Goal: Task Accomplishment & Management: Complete application form

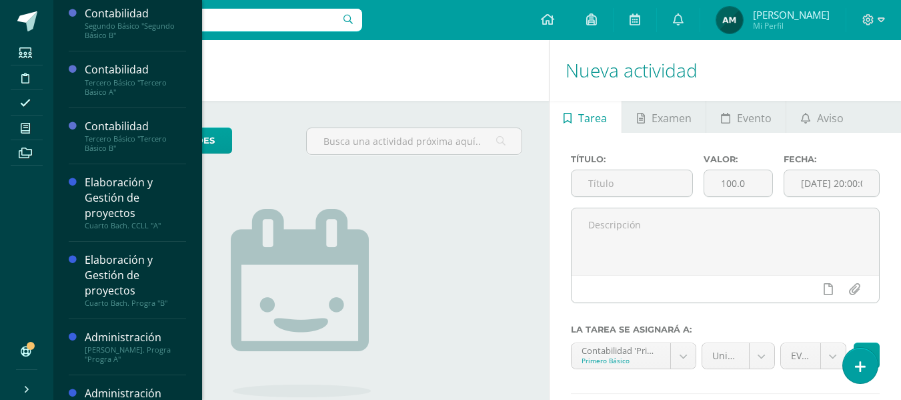
scroll to position [175, 0]
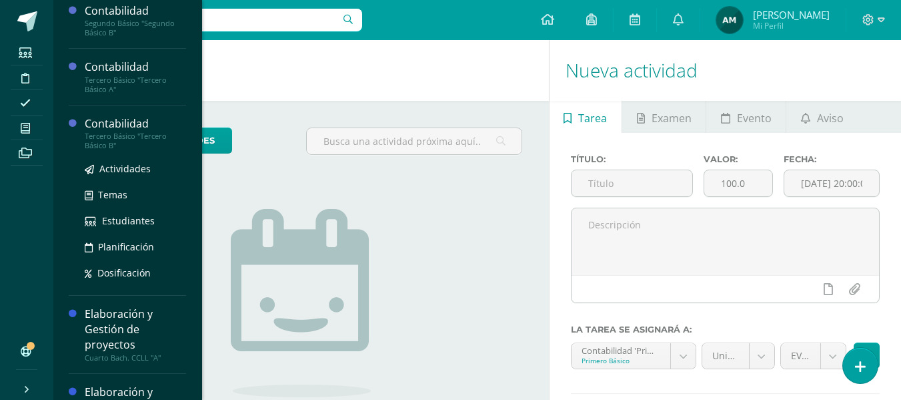
click at [117, 135] on div "Tercero Básico "Tercero Básico B"" at bounding box center [135, 140] width 101 height 19
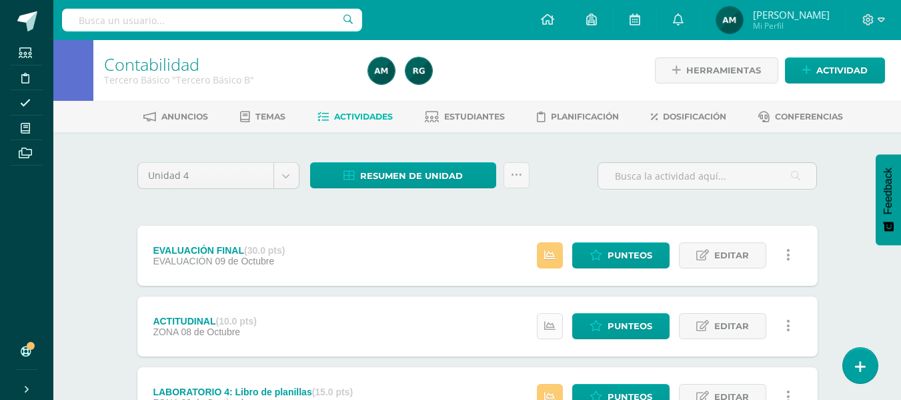
click at [548, 323] on icon at bounding box center [549, 325] width 11 height 11
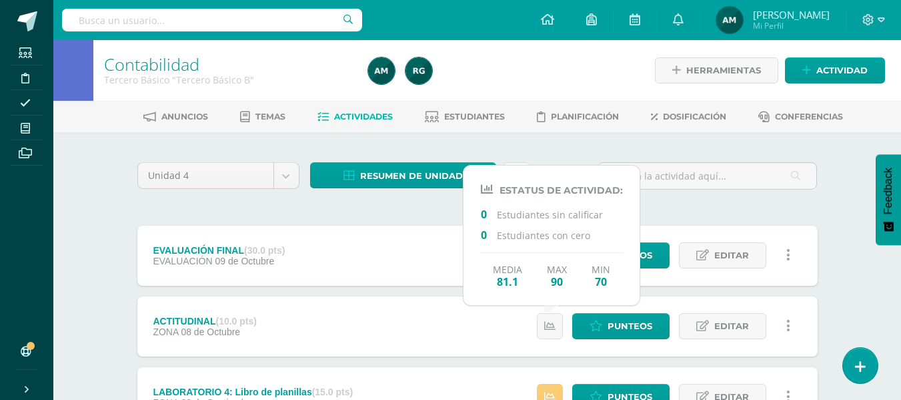
drag, startPoint x: 688, startPoint y: 205, endPoint x: 670, endPoint y: 209, distance: 18.6
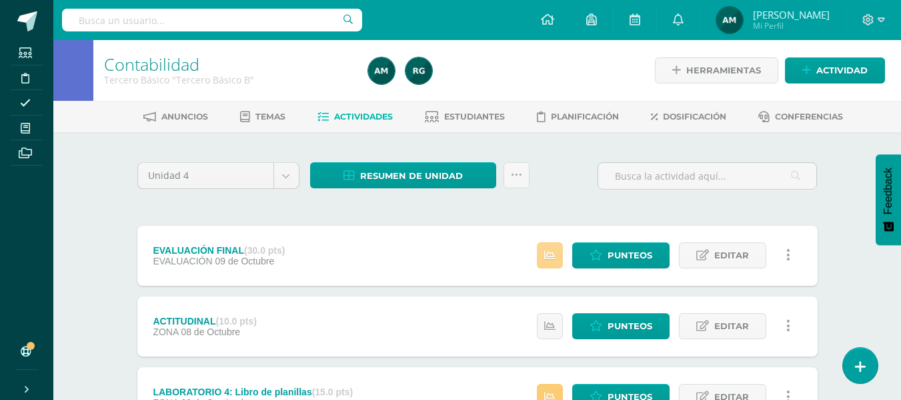
click at [553, 256] on icon at bounding box center [549, 254] width 11 height 11
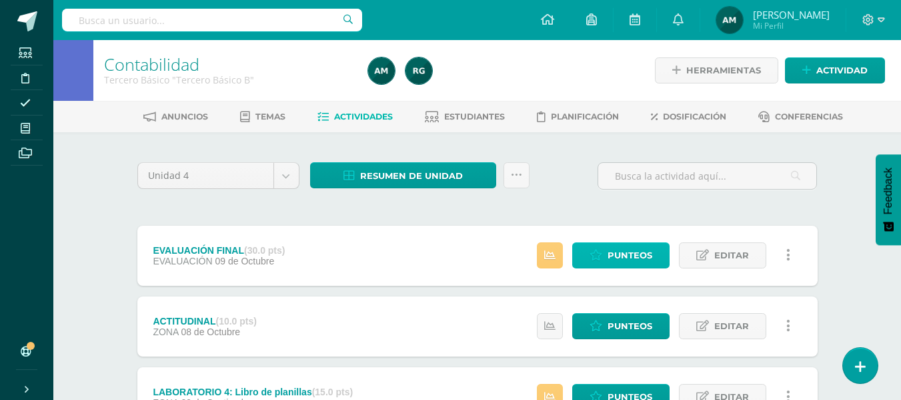
click at [640, 249] on span "Punteos" at bounding box center [630, 255] width 45 height 25
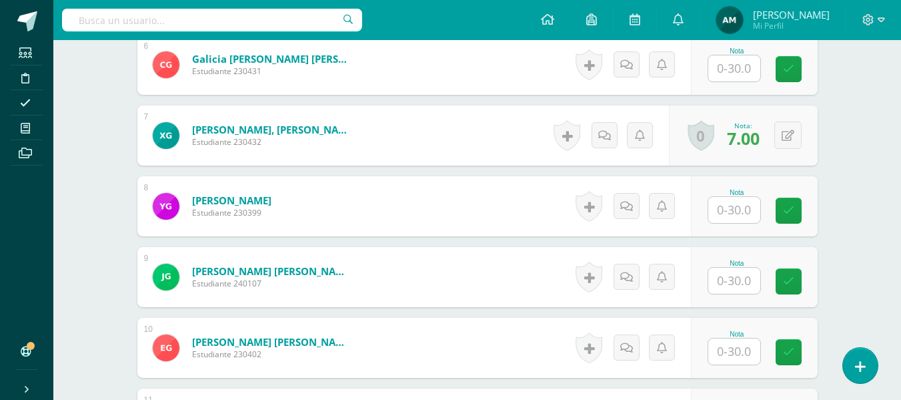
scroll to position [819, 0]
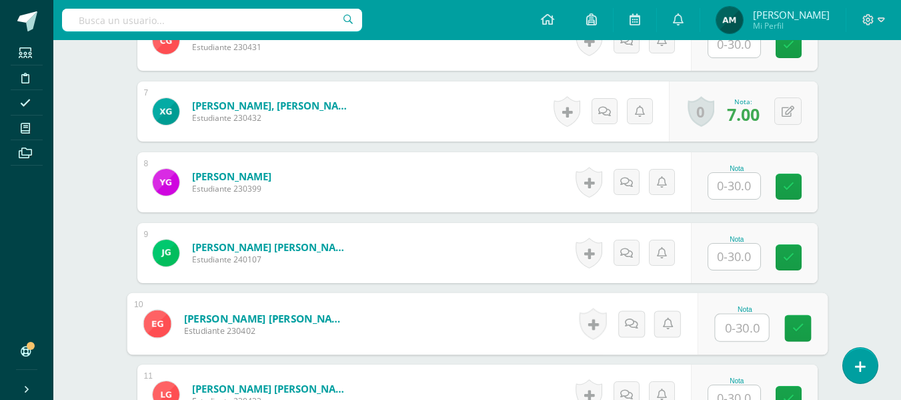
click at [726, 328] on input "text" at bounding box center [741, 327] width 53 height 27
type input "28"
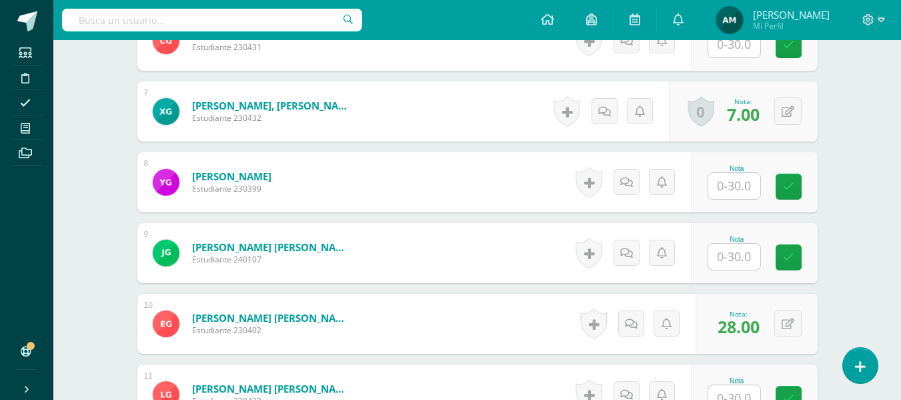
scroll to position [2128, 0]
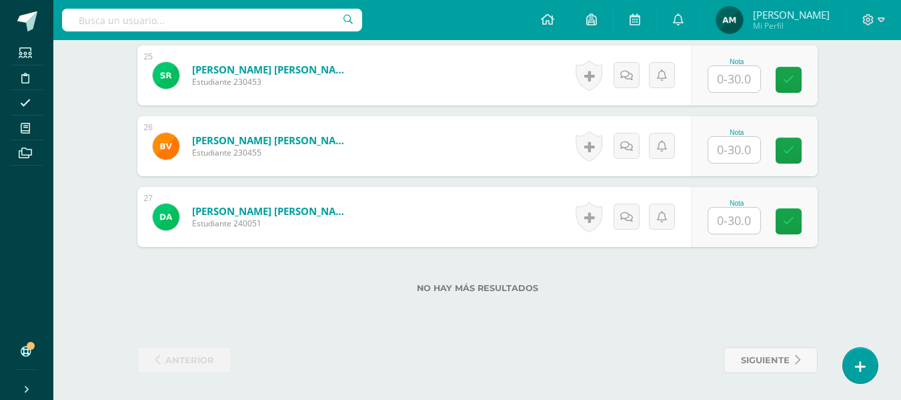
click at [744, 223] on input "text" at bounding box center [734, 220] width 52 height 26
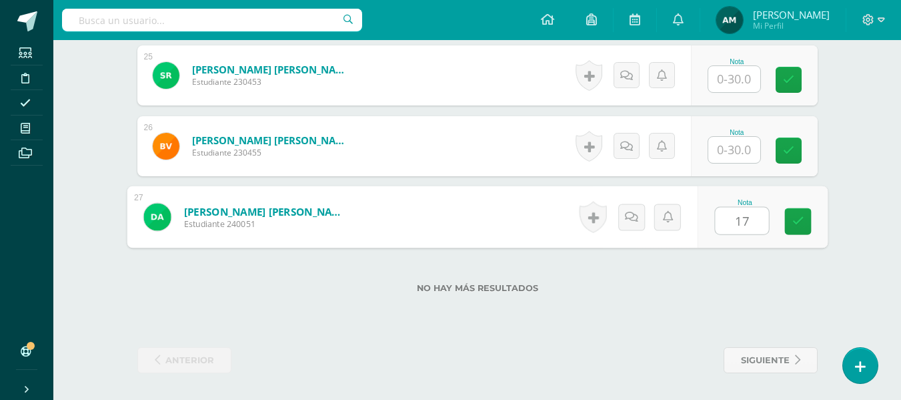
type input "17"
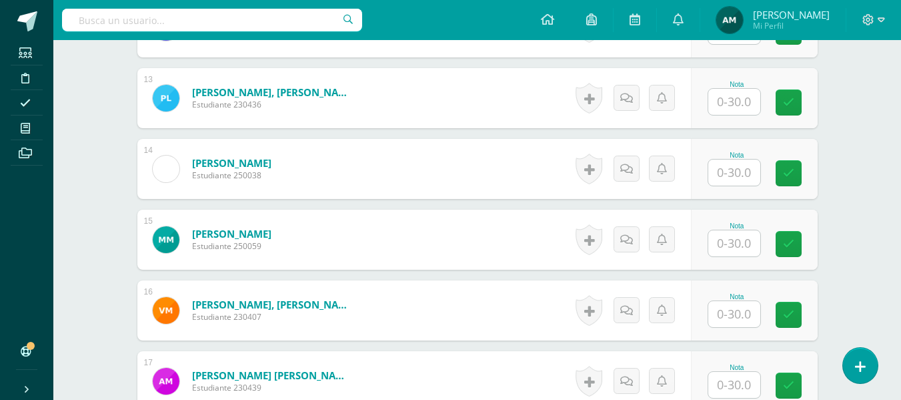
scroll to position [1253, 0]
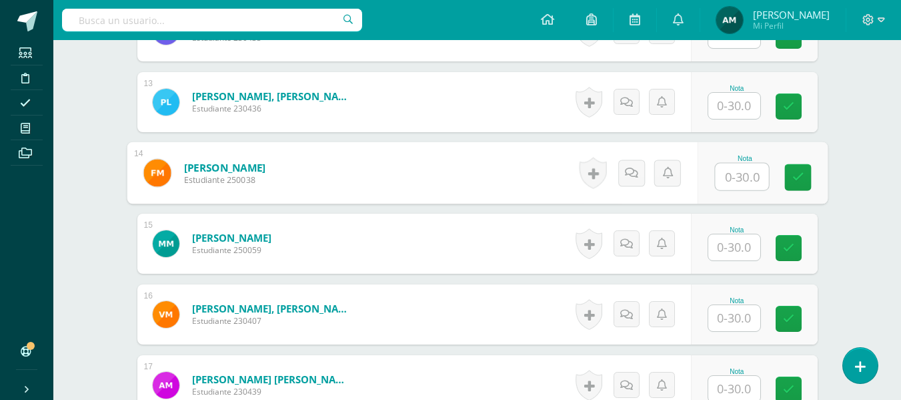
click at [731, 179] on input "text" at bounding box center [741, 176] width 53 height 27
type input "13"
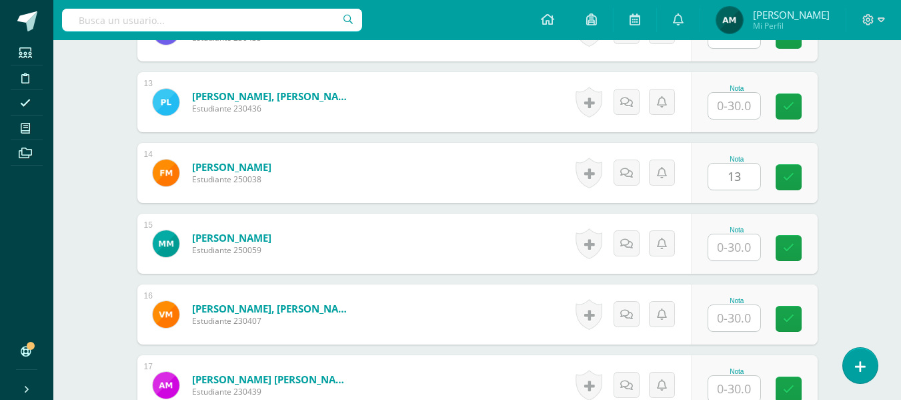
click at [866, 177] on div "Contabilidad Tercero Básico "Tercero Básico B" Herramientas Detalle de asistenc…" at bounding box center [477, 30] width 848 height 2487
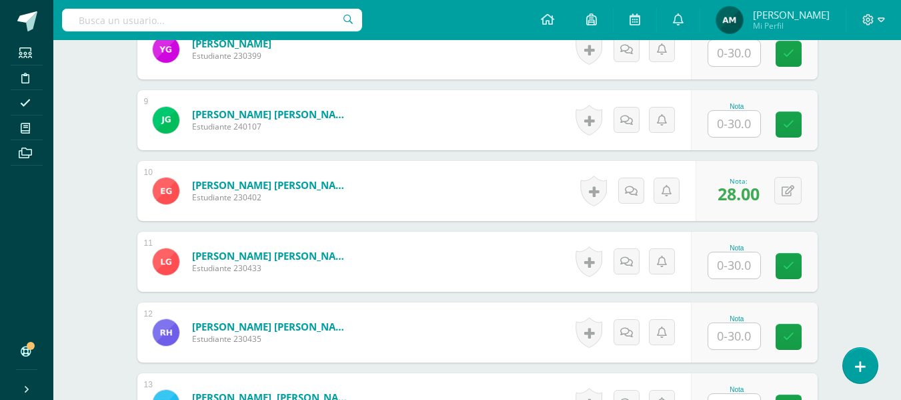
scroll to position [947, 0]
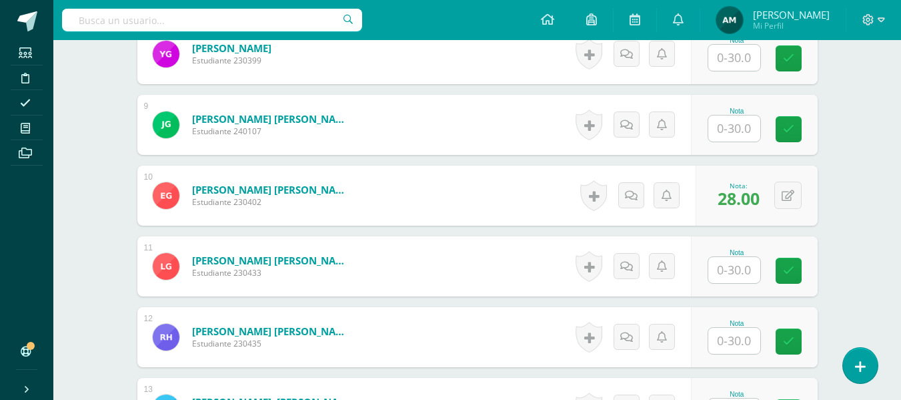
click at [733, 130] on input "text" at bounding box center [734, 128] width 52 height 26
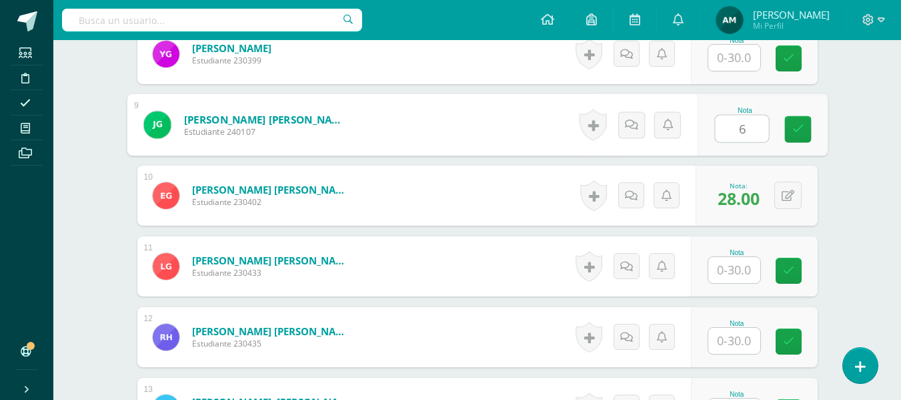
type input "6"
click at [870, 153] on div "Contabilidad Tercero Básico "Tercero Básico B" Herramientas Detalle de asistenc…" at bounding box center [477, 336] width 848 height 2487
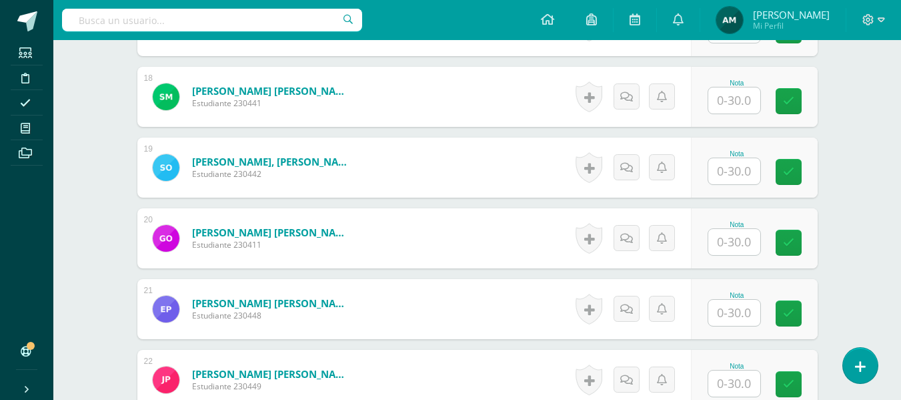
scroll to position [1616, 0]
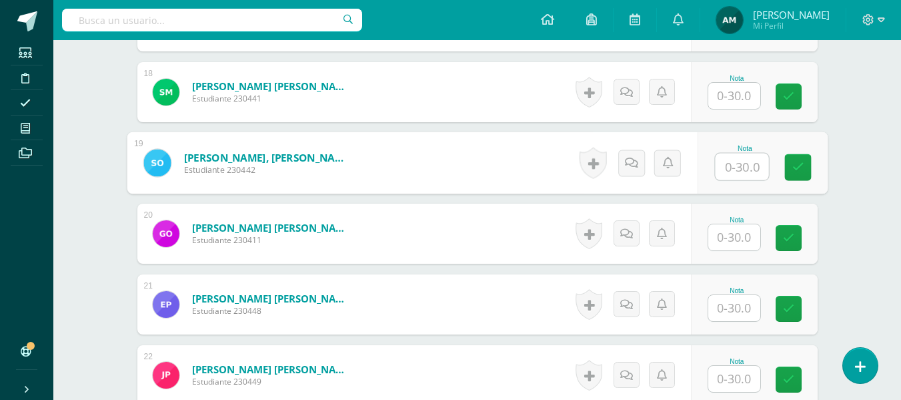
click at [733, 169] on input "text" at bounding box center [741, 166] width 53 height 27
type input "9"
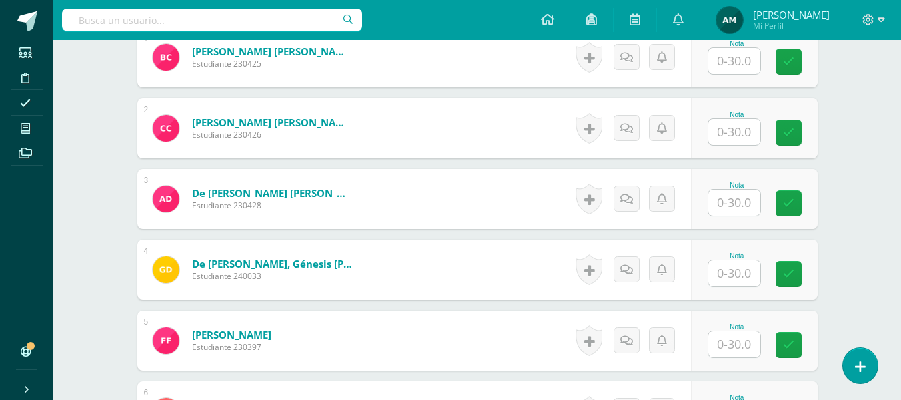
scroll to position [444, 0]
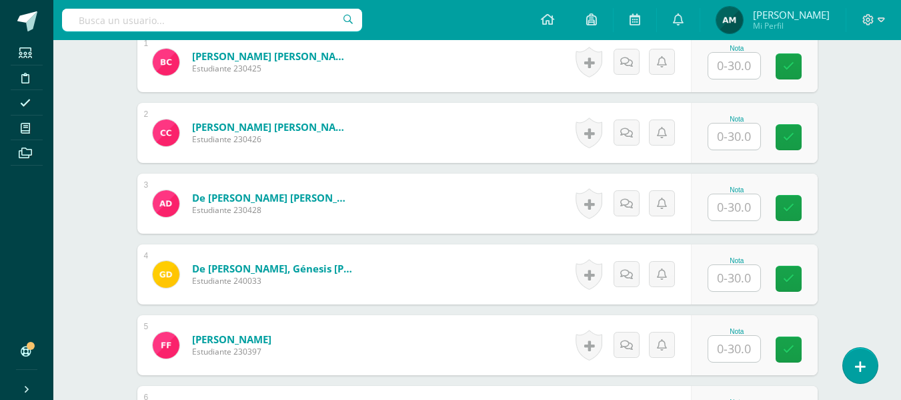
click at [734, 132] on input "text" at bounding box center [734, 136] width 52 height 26
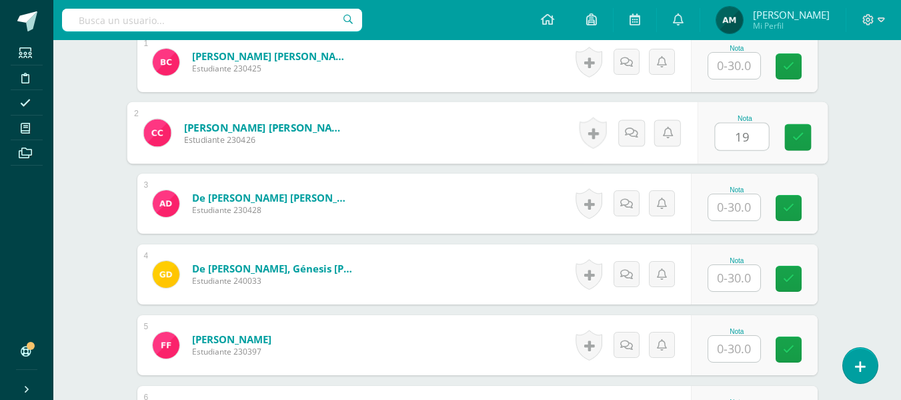
type input "19"
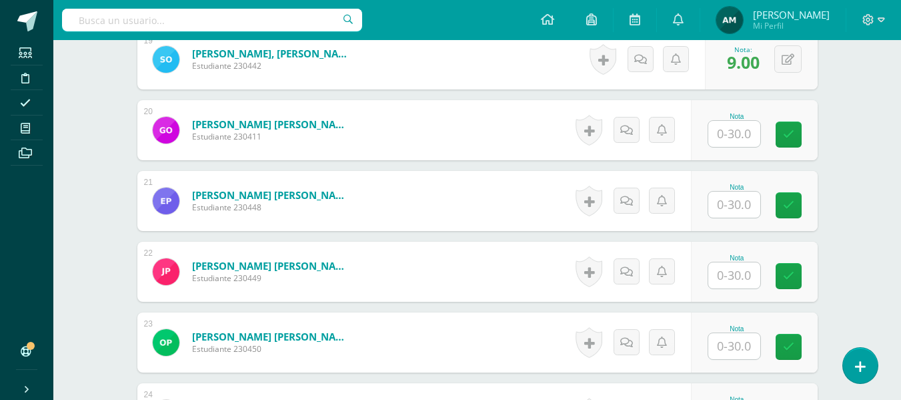
scroll to position [1728, 0]
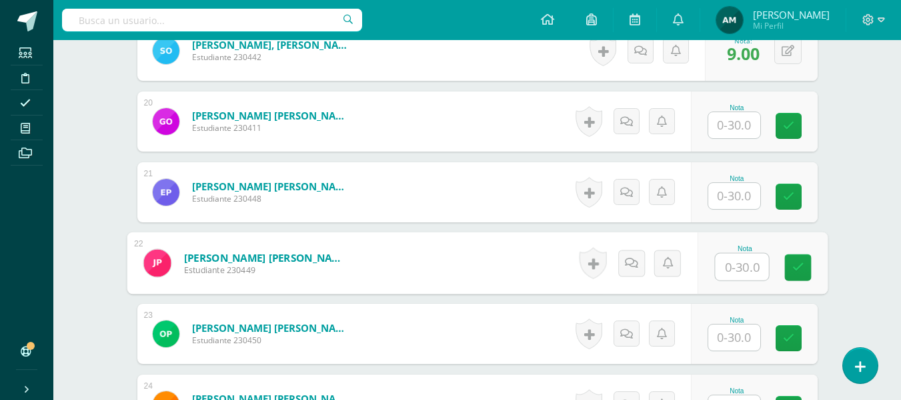
click at [735, 269] on input "text" at bounding box center [741, 266] width 53 height 27
type input "16"
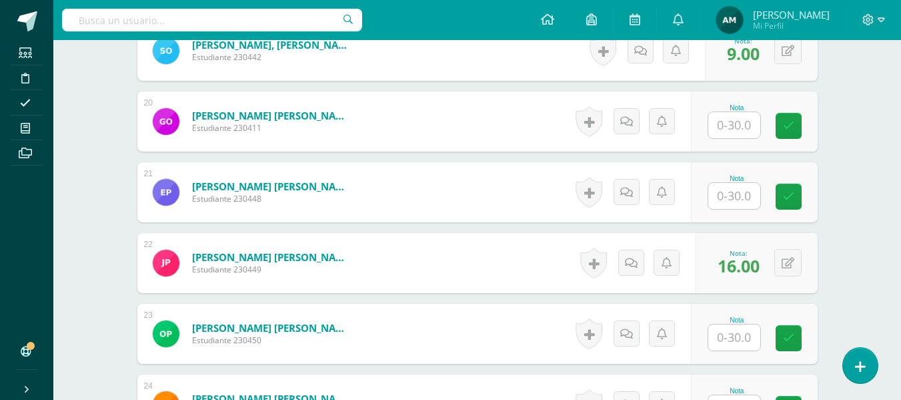
click at [736, 129] on input "text" at bounding box center [734, 125] width 52 height 26
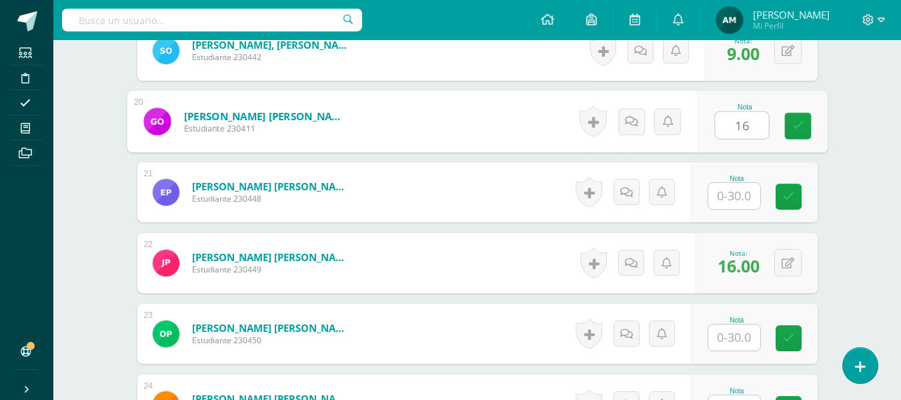
type input "16"
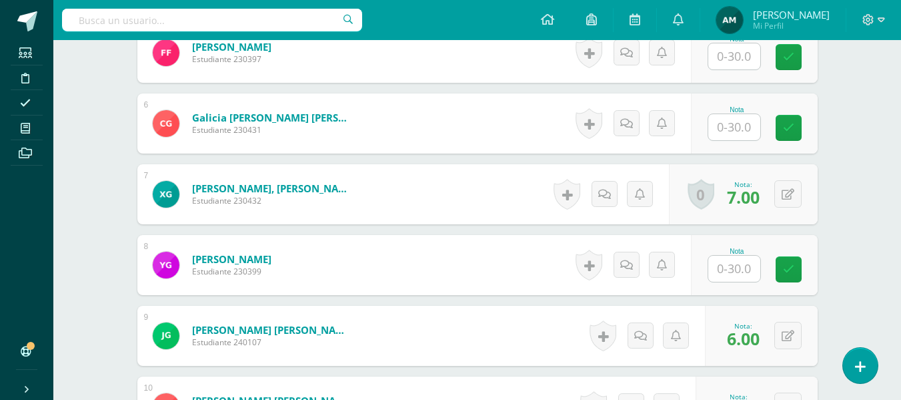
scroll to position [714, 0]
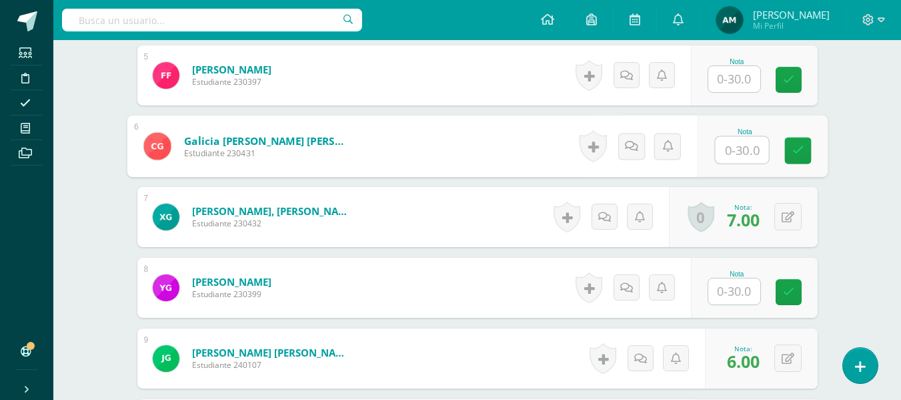
click at [731, 153] on input "text" at bounding box center [741, 150] width 53 height 27
type input "4"
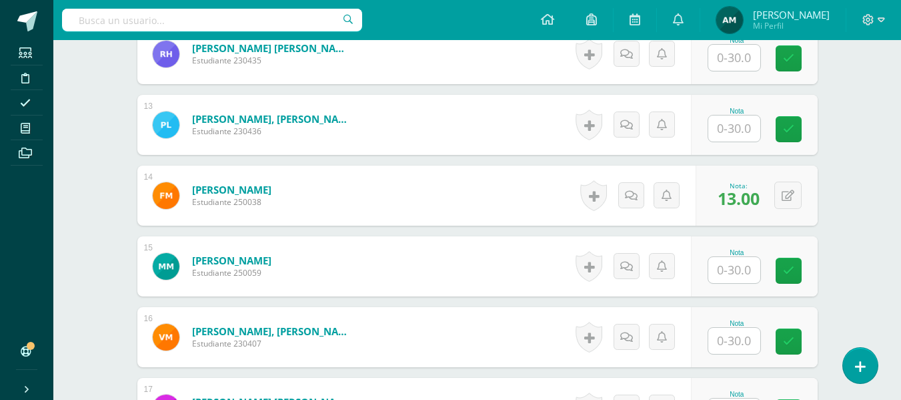
scroll to position [1239, 0]
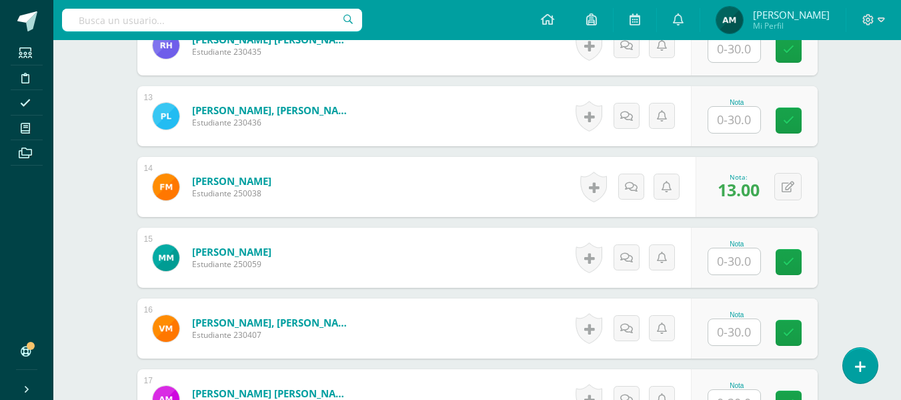
click at [721, 264] on input "text" at bounding box center [734, 261] width 52 height 26
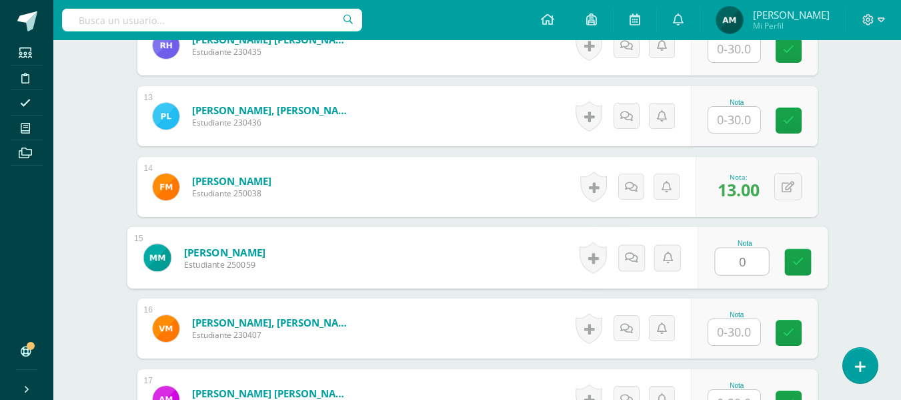
type input "0"
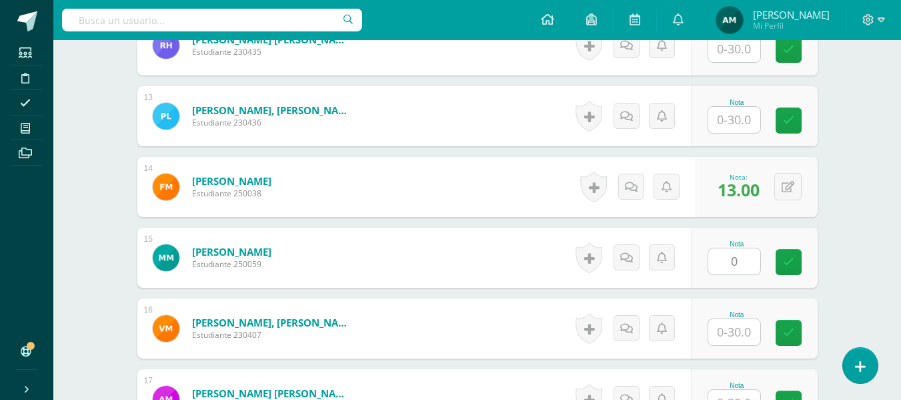
click at [829, 177] on div "¿Estás seguro que quieres eliminar esta actividad? Esto borrará la actividad y …" at bounding box center [478, 91] width 734 height 2395
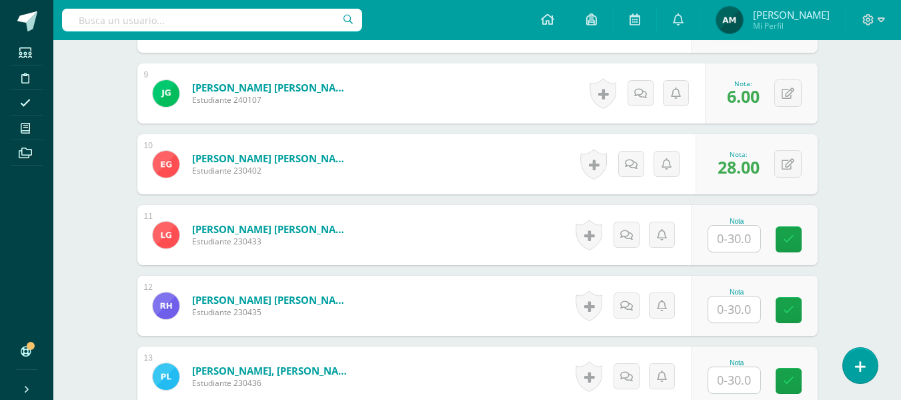
scroll to position [960, 0]
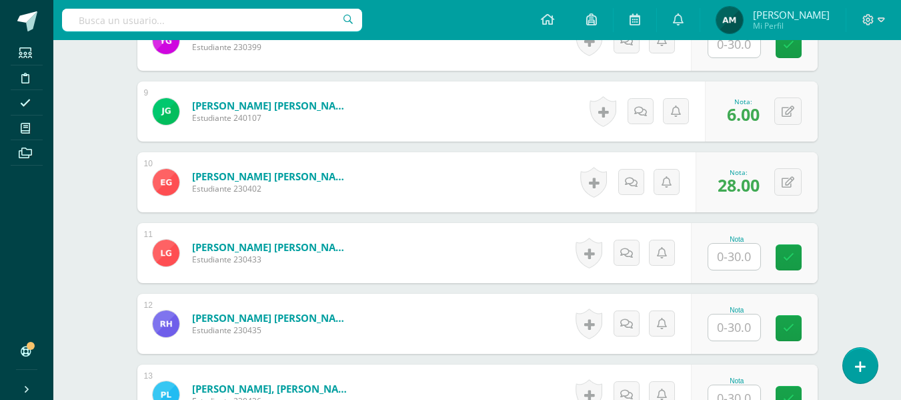
click at [730, 260] on input "text" at bounding box center [734, 256] width 52 height 26
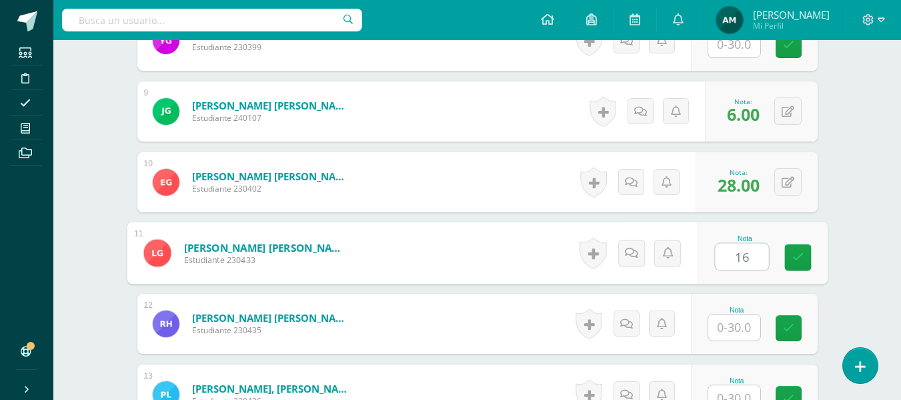
type input "16"
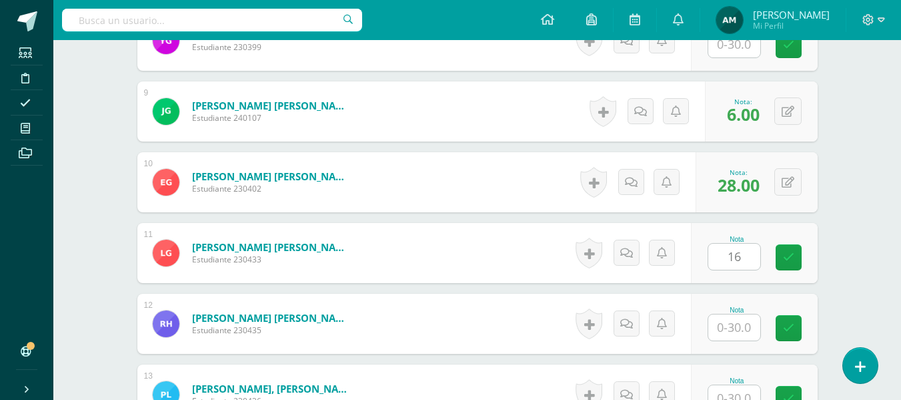
click at [851, 194] on div "Contabilidad Tercero Básico "Tercero Básico B" Herramientas Detalle de asistenc…" at bounding box center [477, 323] width 848 height 2487
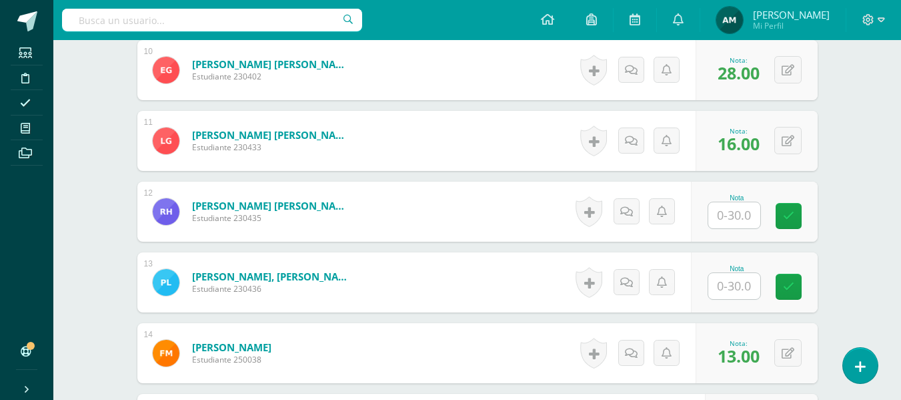
scroll to position [1077, 0]
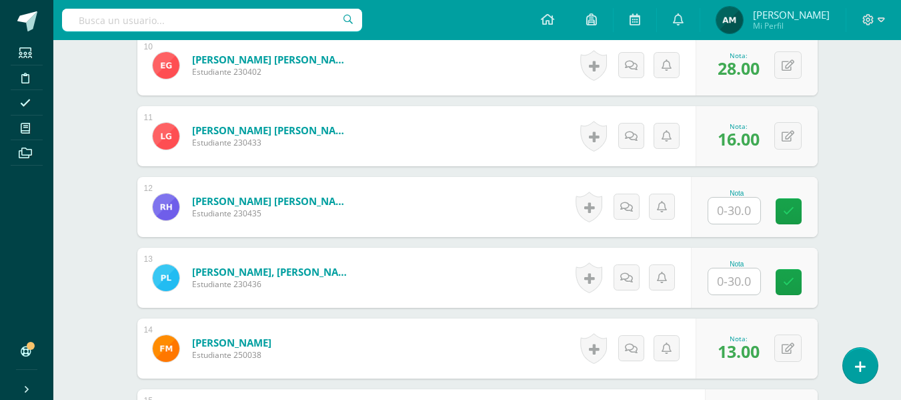
click at [740, 209] on input "text" at bounding box center [734, 210] width 52 height 26
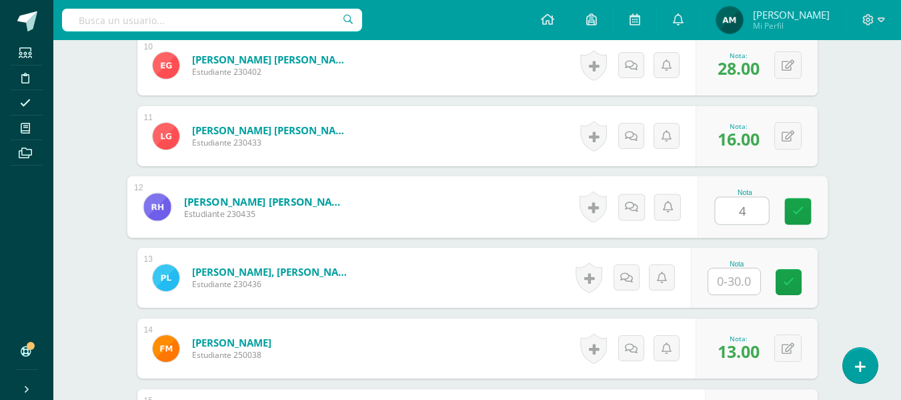
type input "4"
click at [859, 159] on div "Contabilidad Tercero Básico "Tercero Básico B" Herramientas Detalle de asistenc…" at bounding box center [477, 206] width 848 height 2487
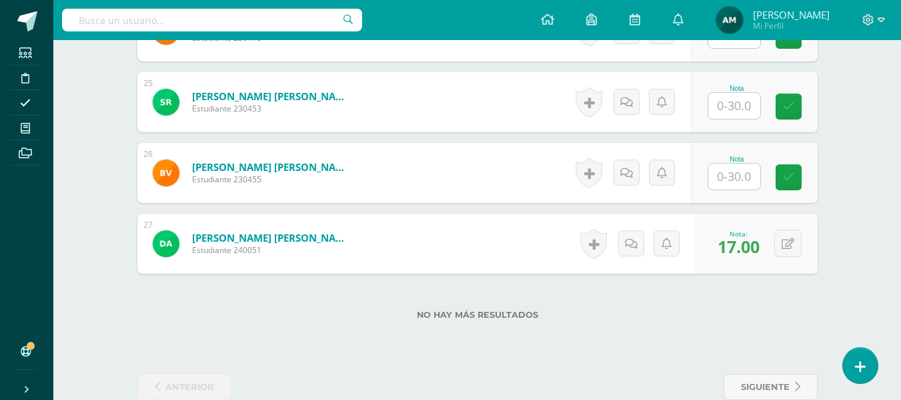
scroll to position [2096, 0]
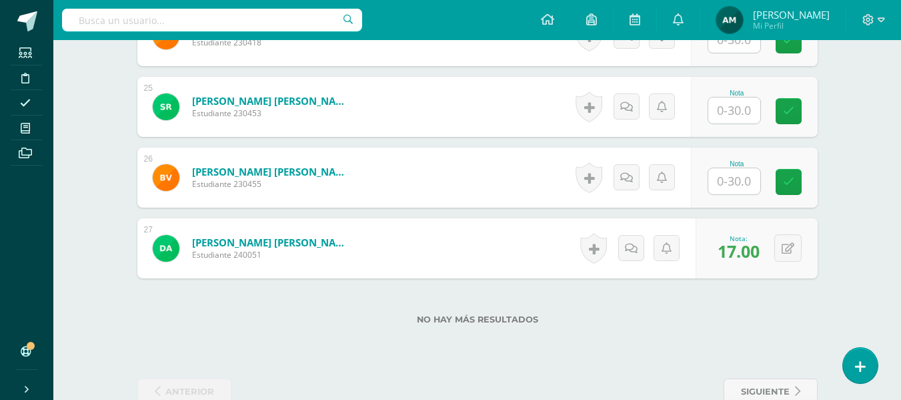
click at [734, 177] on input "text" at bounding box center [734, 181] width 52 height 26
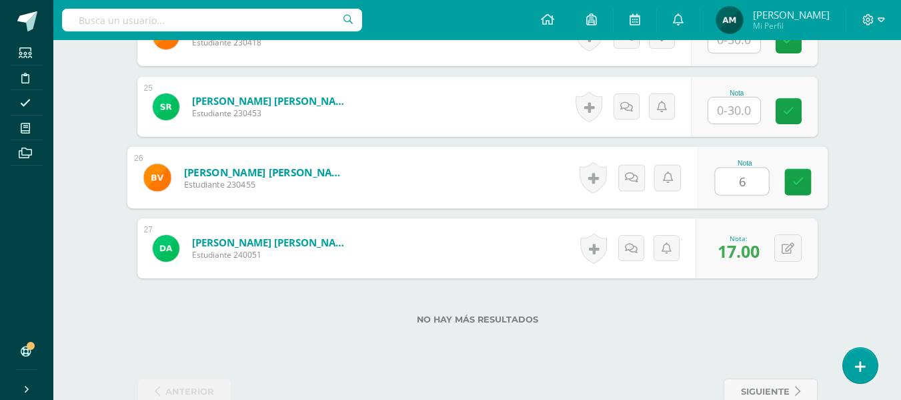
type input "6"
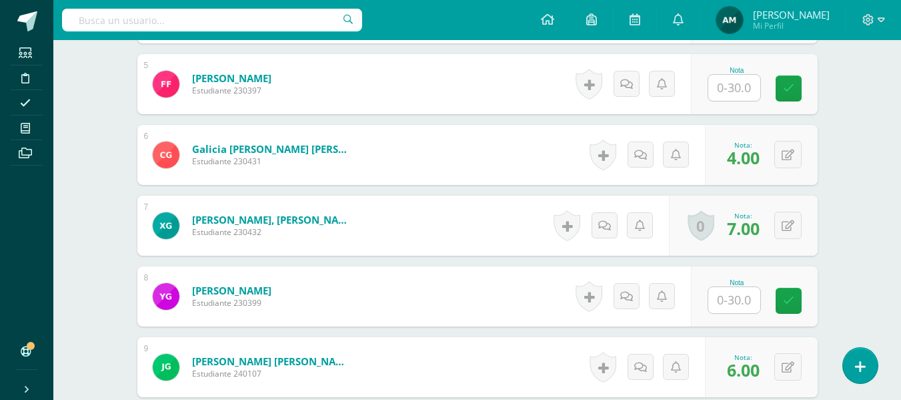
scroll to position [696, 0]
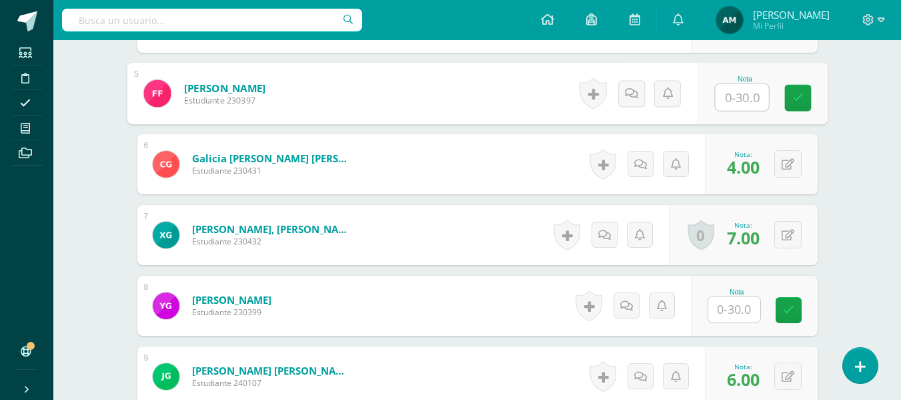
click at [734, 103] on input "text" at bounding box center [741, 97] width 53 height 27
type input "2"
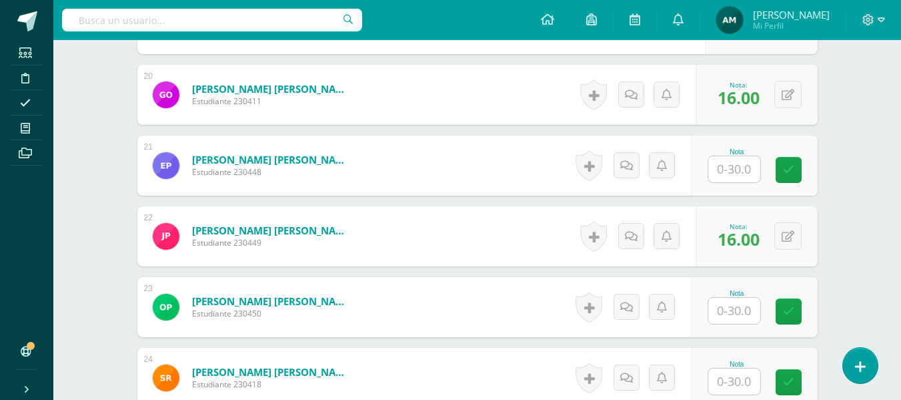
scroll to position [1746, 0]
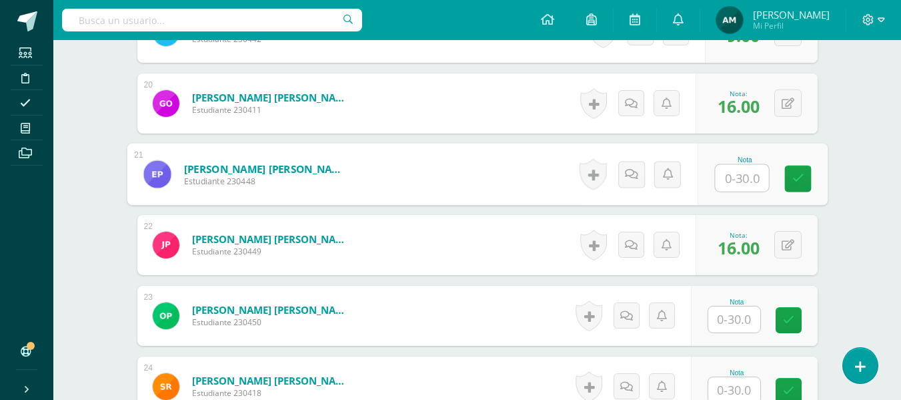
click at [735, 179] on input "text" at bounding box center [741, 178] width 53 height 27
type input "7"
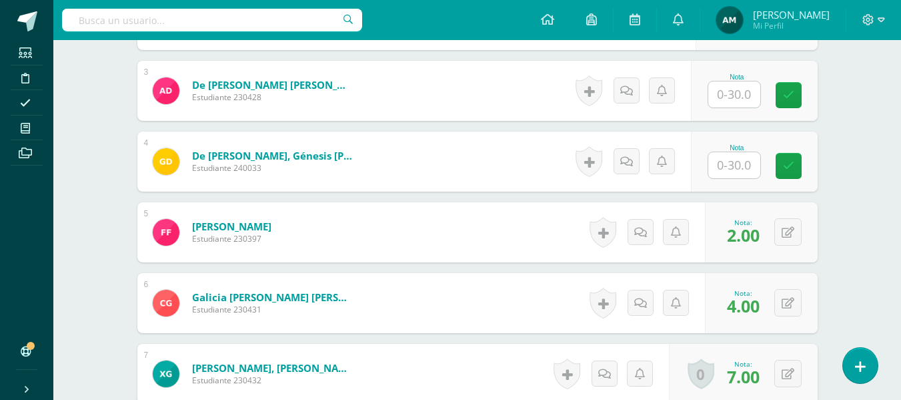
scroll to position [525, 0]
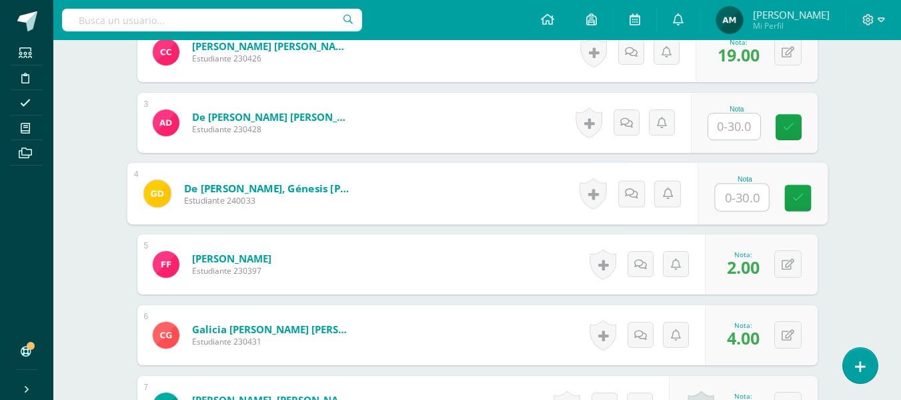
click at [732, 200] on input "text" at bounding box center [741, 197] width 53 height 27
type input "2"
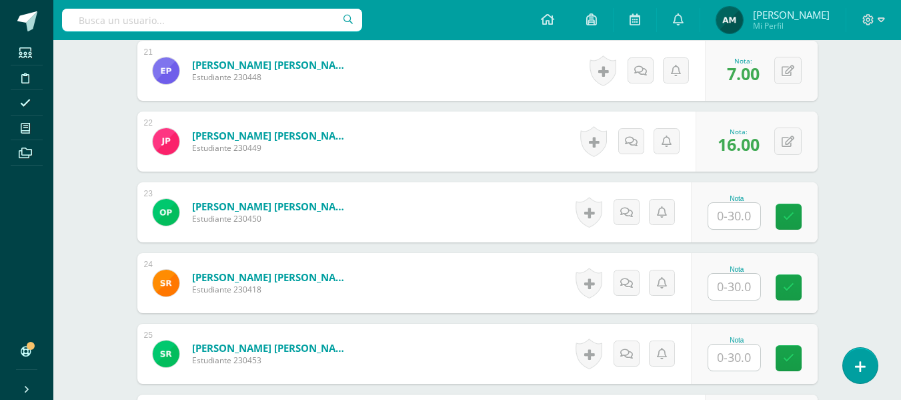
scroll to position [1868, 0]
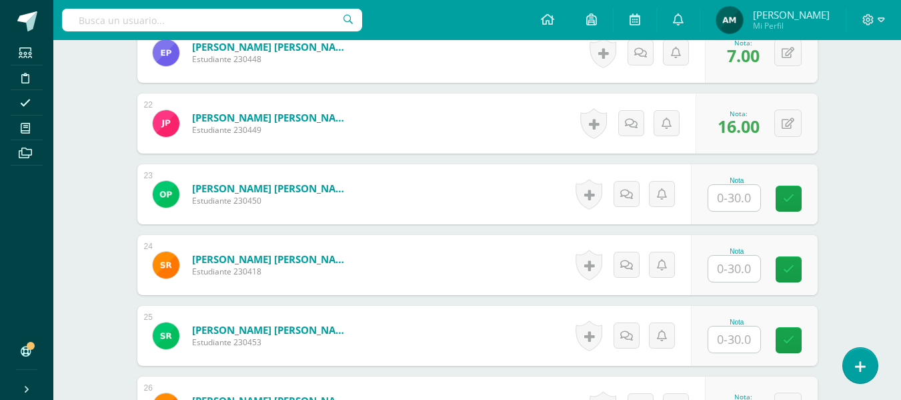
click at [736, 337] on input "text" at bounding box center [734, 339] width 52 height 26
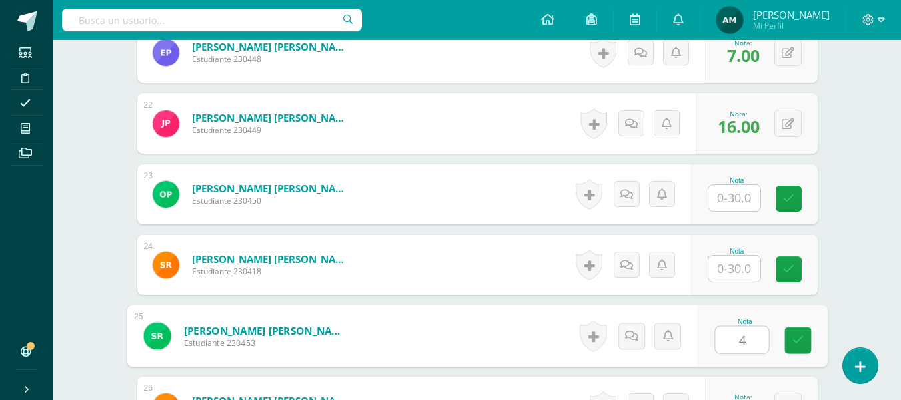
type input "4"
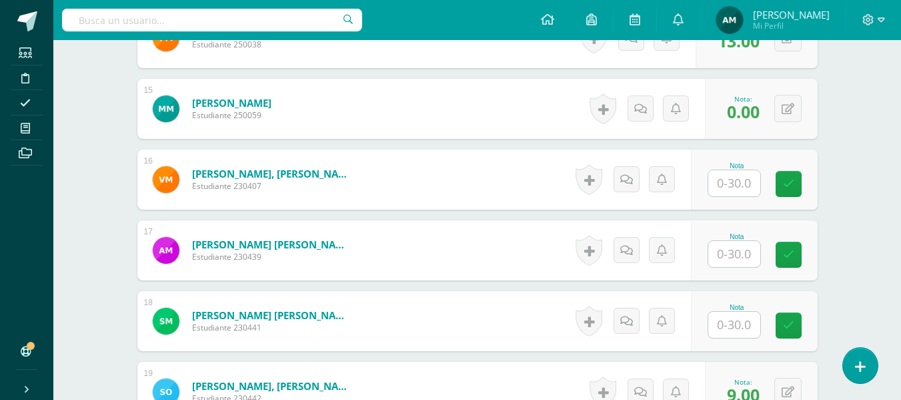
scroll to position [1369, 0]
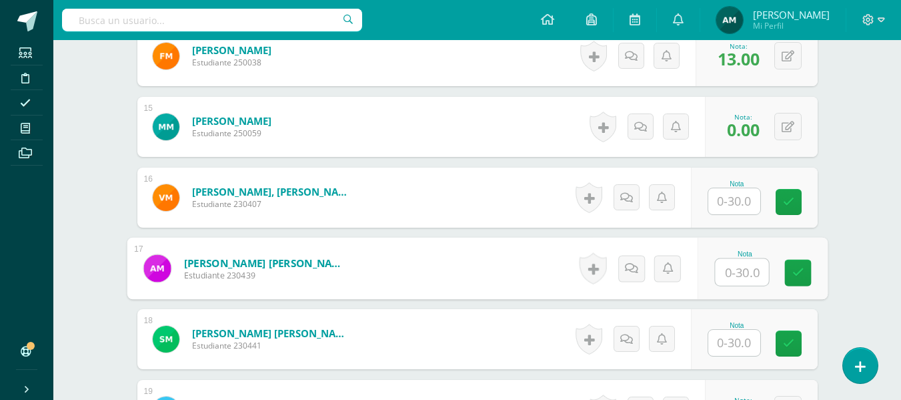
click at [735, 273] on input "text" at bounding box center [741, 272] width 53 height 27
type input "16"
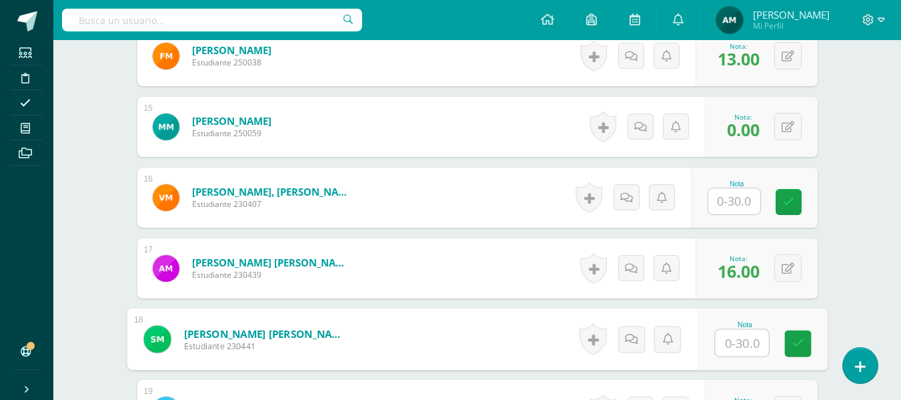
click at [728, 340] on input "text" at bounding box center [741, 342] width 53 height 27
type input "4"
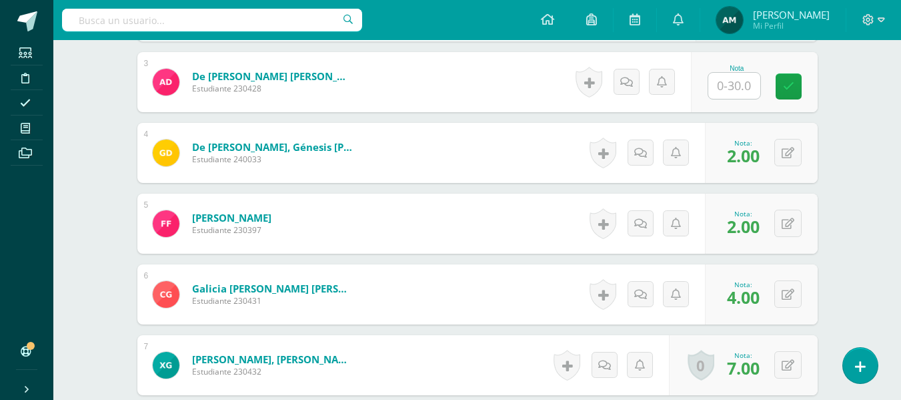
scroll to position [548, 0]
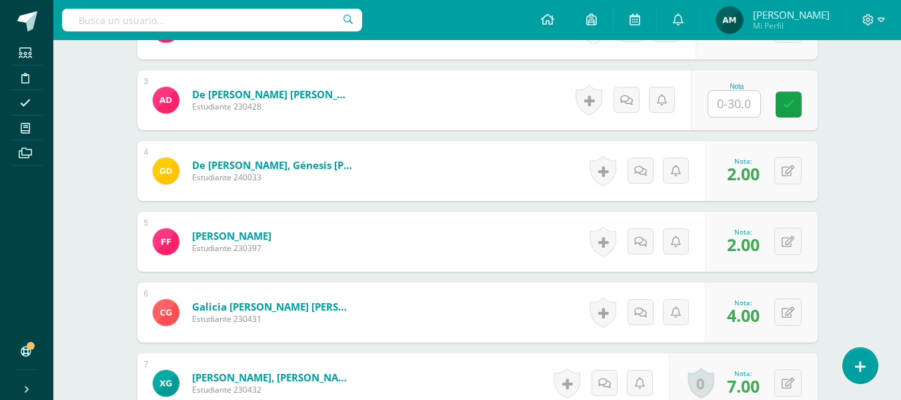
click at [724, 104] on input "text" at bounding box center [734, 104] width 52 height 26
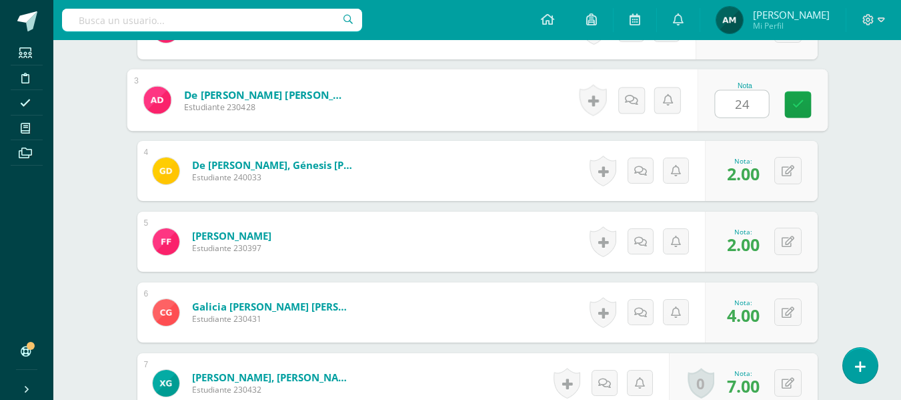
type input "24"
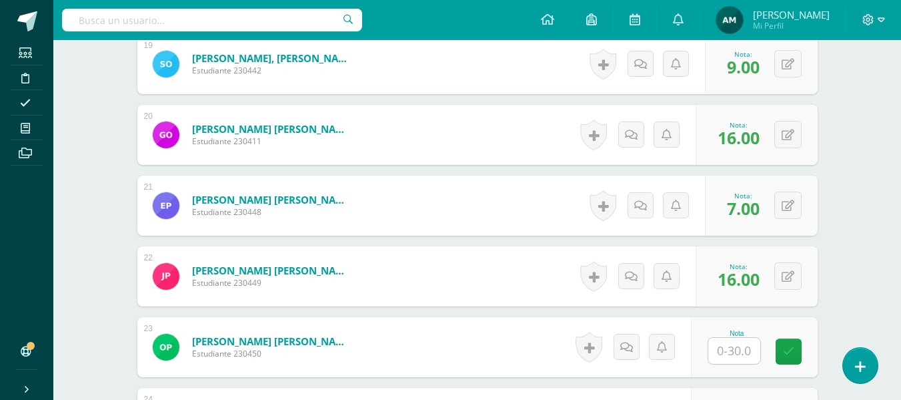
scroll to position [1719, 0]
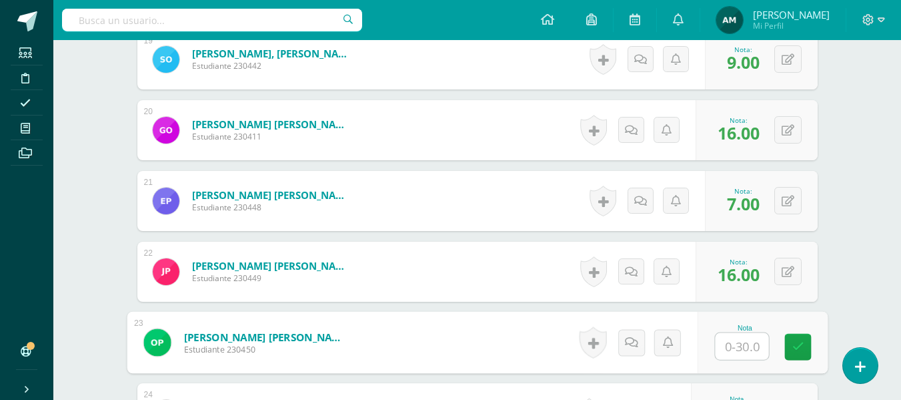
click at [736, 342] on input "text" at bounding box center [741, 346] width 53 height 27
type input "2"
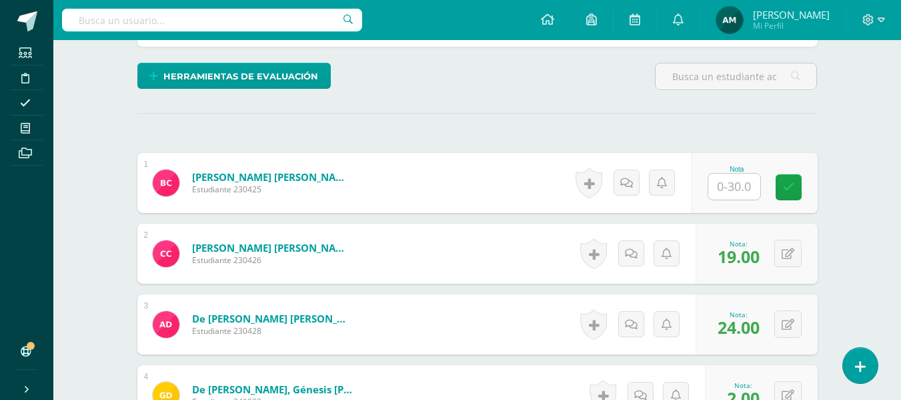
scroll to position [291, 0]
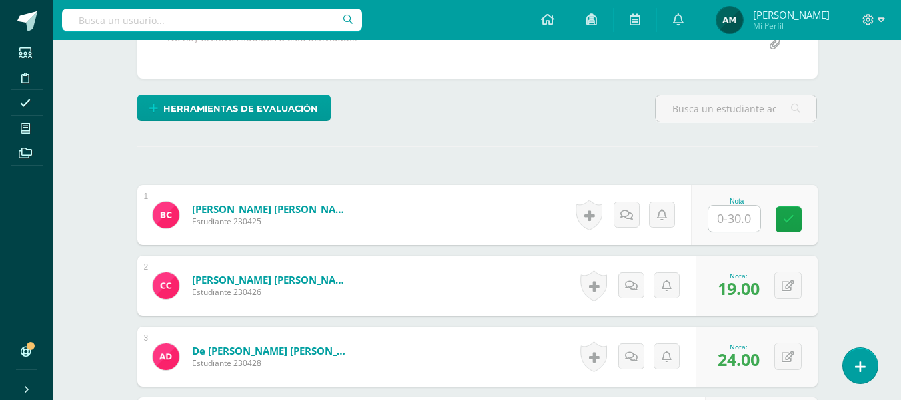
click at [734, 225] on input "text" at bounding box center [734, 218] width 52 height 26
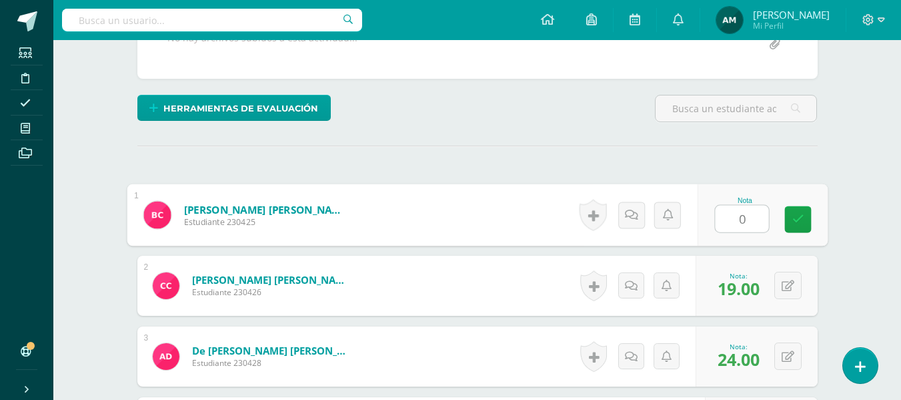
type input "0"
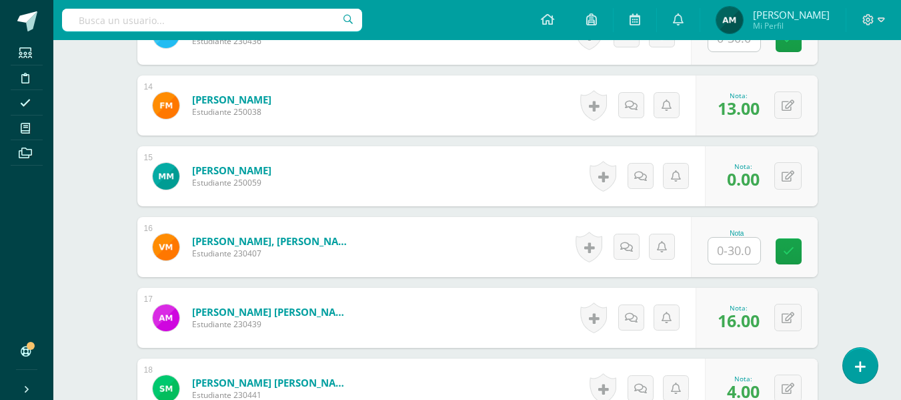
scroll to position [1324, 0]
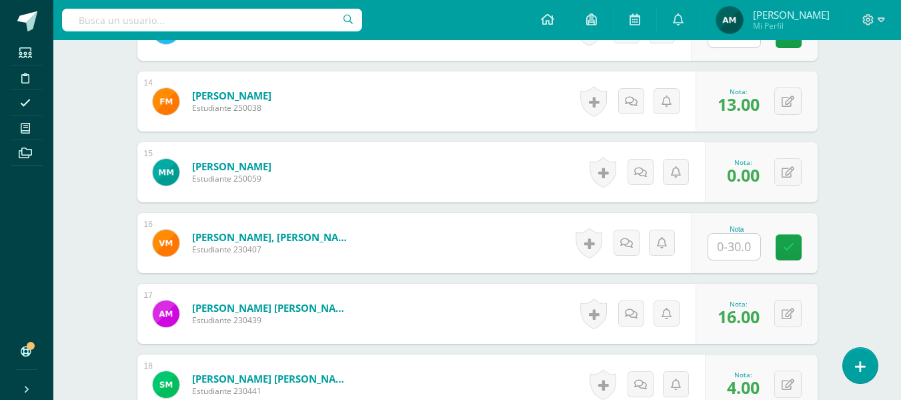
click at [720, 245] on input "text" at bounding box center [734, 246] width 52 height 26
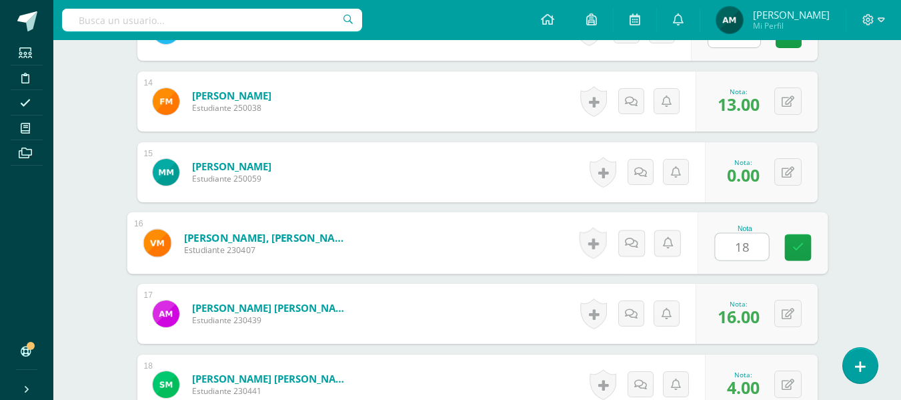
type input "18"
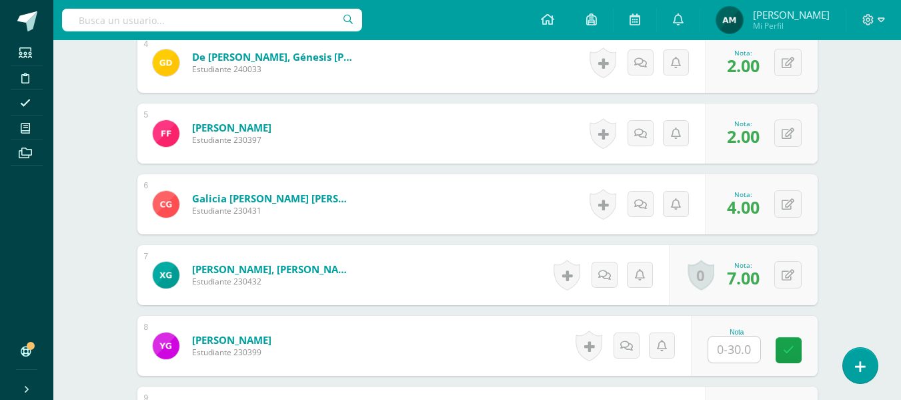
scroll to position [687, 0]
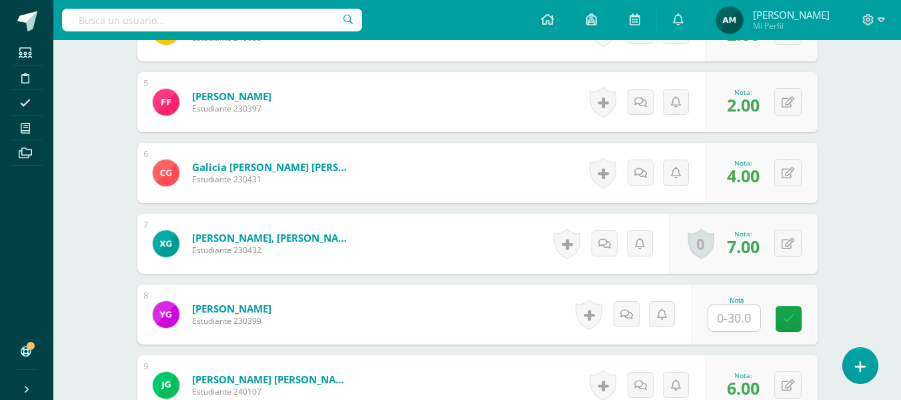
click at [733, 321] on input "text" at bounding box center [734, 318] width 52 height 26
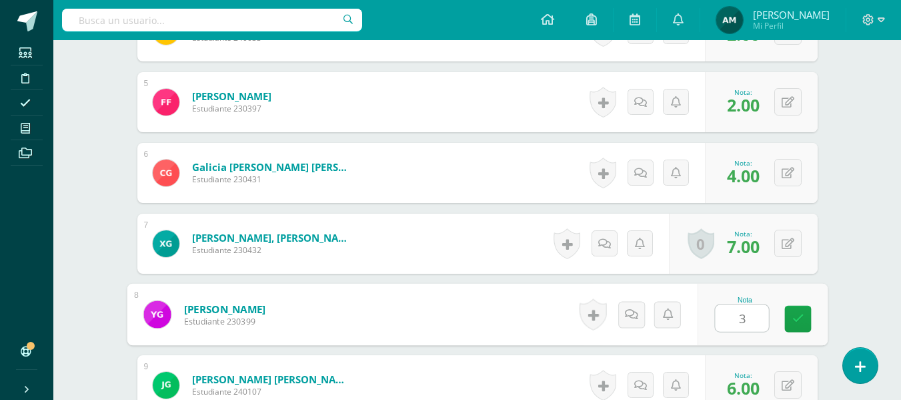
type input "3"
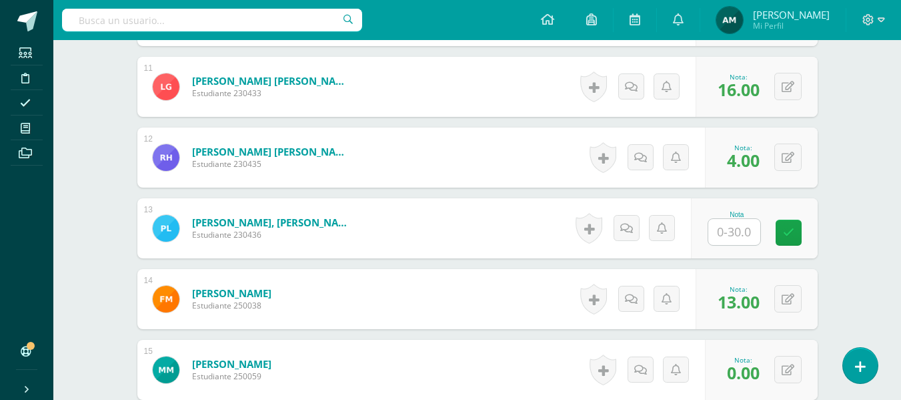
scroll to position [1145, 0]
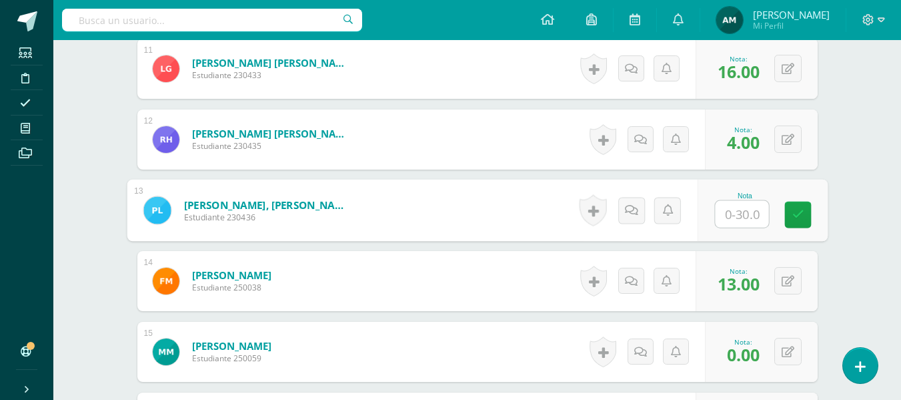
click at [737, 213] on input "text" at bounding box center [741, 214] width 53 height 27
type input "1"
click at [856, 105] on div "Contabilidad Tercero Básico "Tercero Básico B" Herramientas Detalle de asistenc…" at bounding box center [477, 139] width 848 height 2487
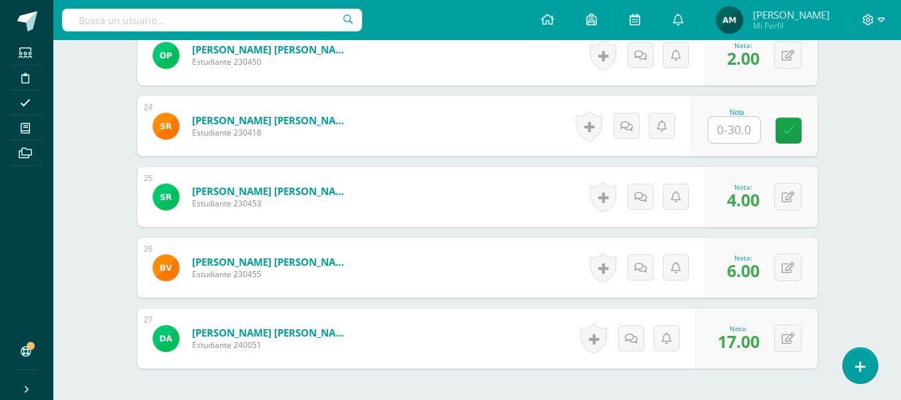
scroll to position [2060, 0]
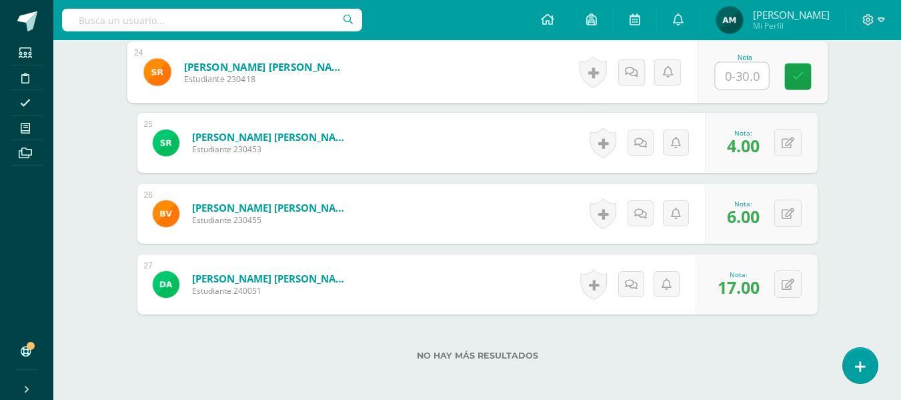
click at [732, 78] on input "text" at bounding box center [741, 76] width 53 height 27
type input "11"
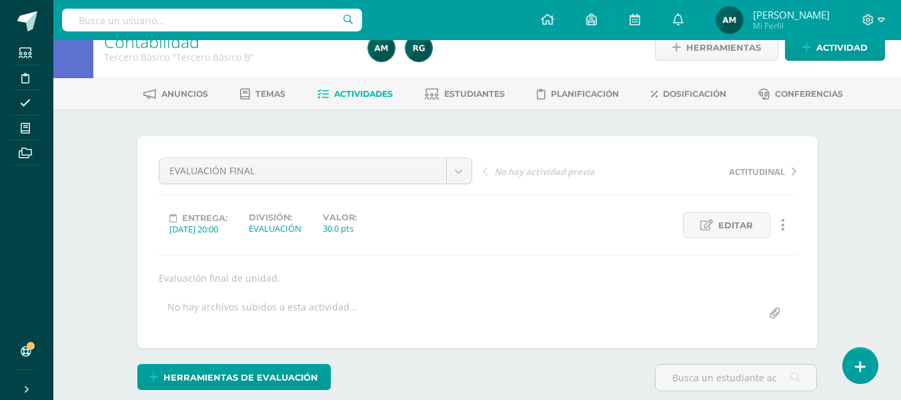
scroll to position [0, 0]
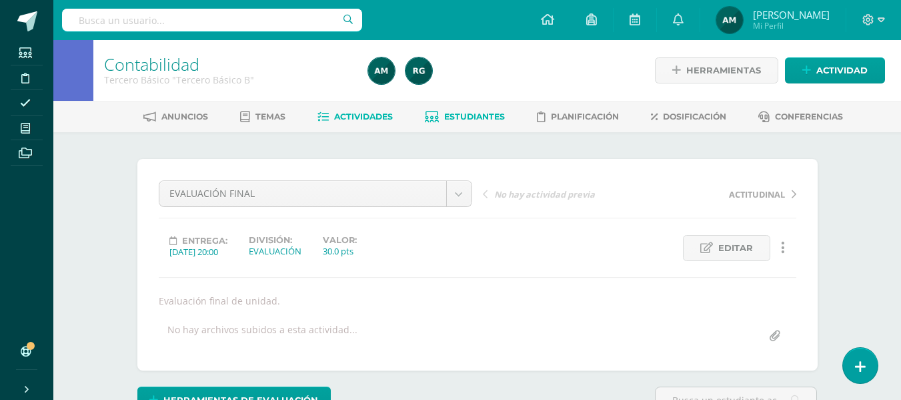
click at [462, 117] on span "Estudiantes" at bounding box center [474, 116] width 61 height 10
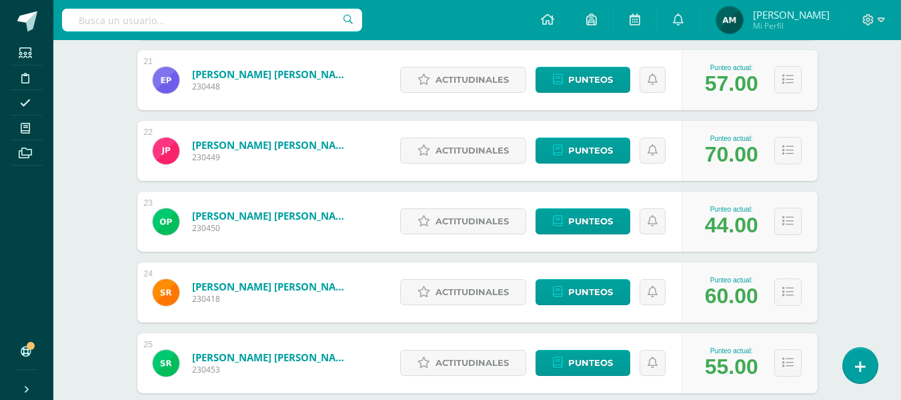
scroll to position [1533, 0]
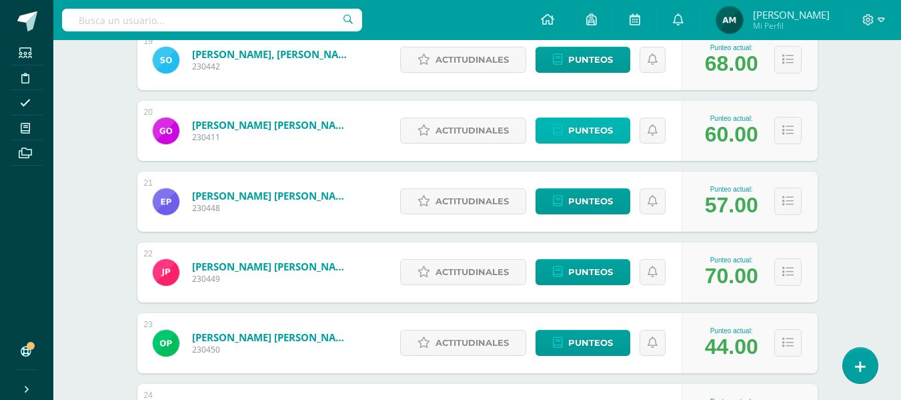
click at [606, 134] on span "Punteos" at bounding box center [590, 130] width 45 height 25
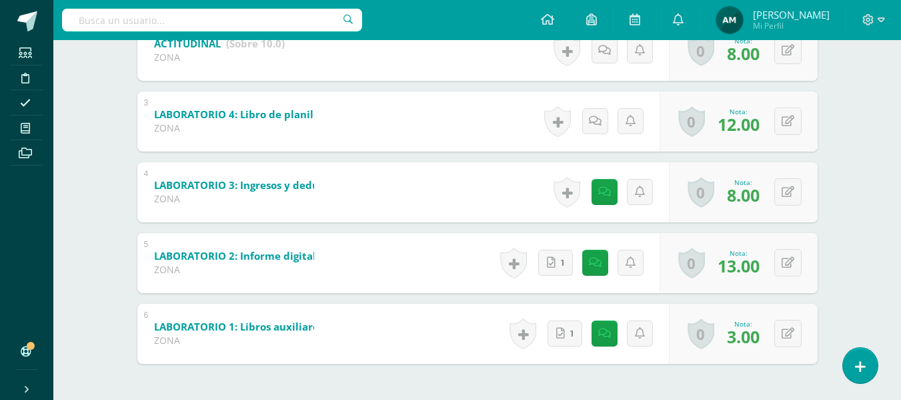
scroll to position [411, 0]
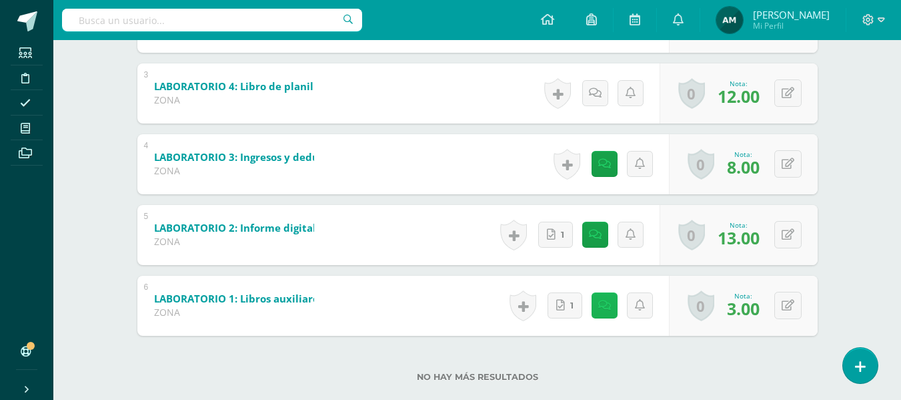
click at [605, 311] on link at bounding box center [605, 305] width 26 height 26
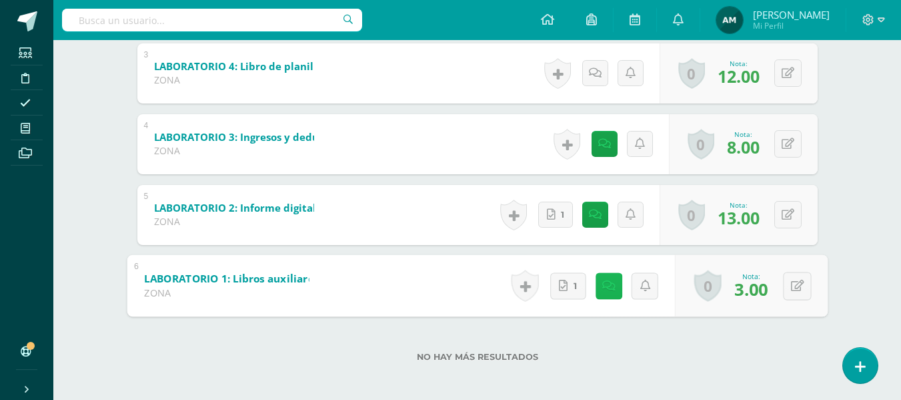
scroll to position [436, 0]
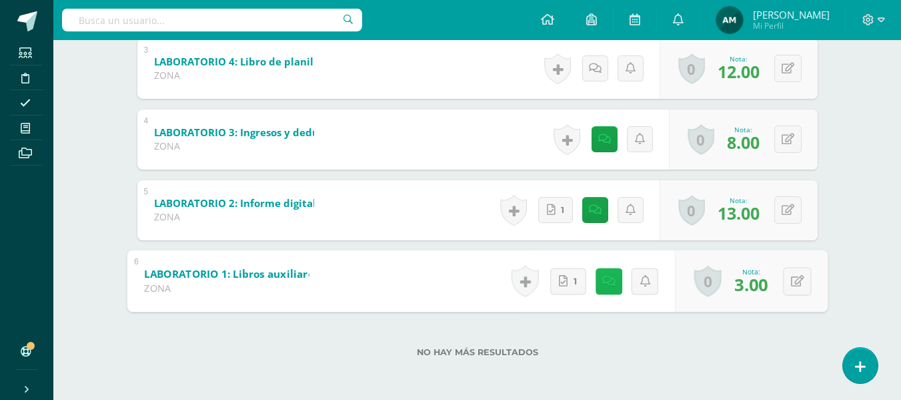
click at [609, 285] on icon at bounding box center [608, 280] width 13 height 11
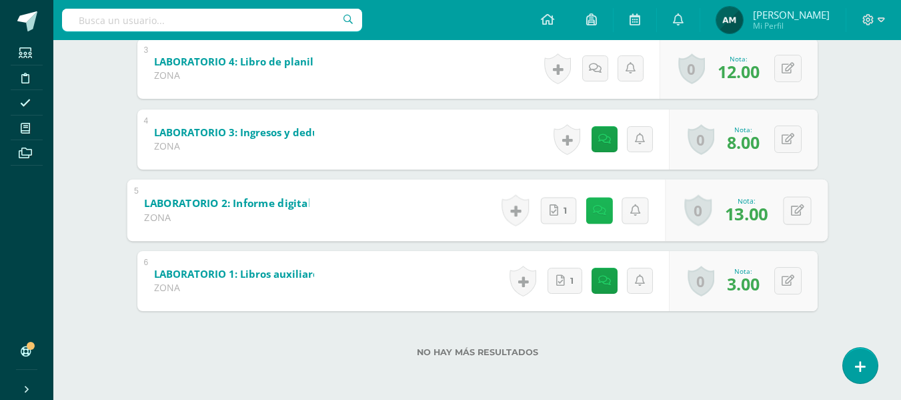
click at [593, 214] on icon at bounding box center [598, 209] width 13 height 11
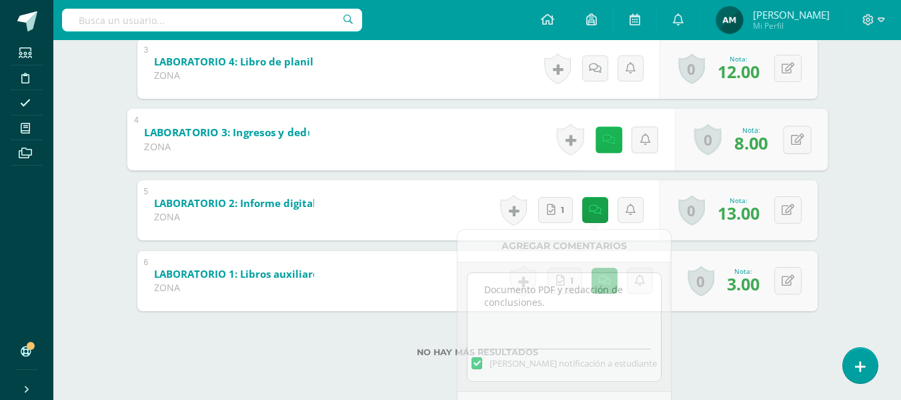
click at [607, 144] on icon at bounding box center [608, 138] width 13 height 11
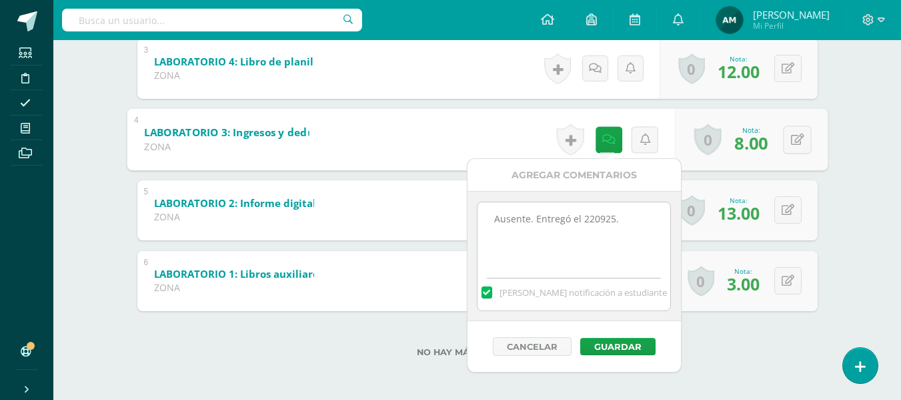
click at [844, 127] on div "[PERSON_NAME] [PERSON_NAME] [PERSON_NAME] De [PERSON_NAME] [PERSON_NAME] [PERSO…" at bounding box center [478, 48] width 734 height 703
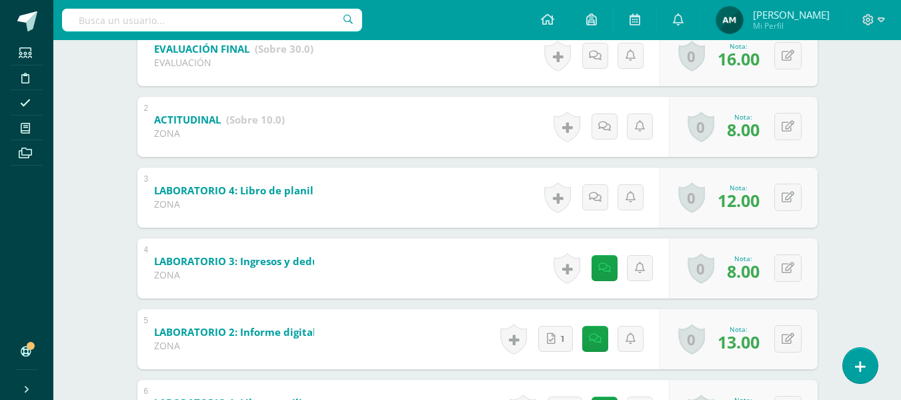
scroll to position [308, 0]
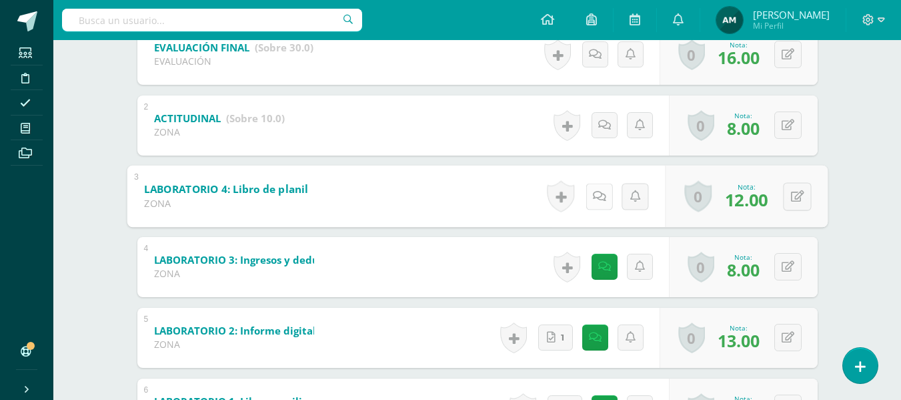
click at [602, 199] on link at bounding box center [599, 196] width 27 height 27
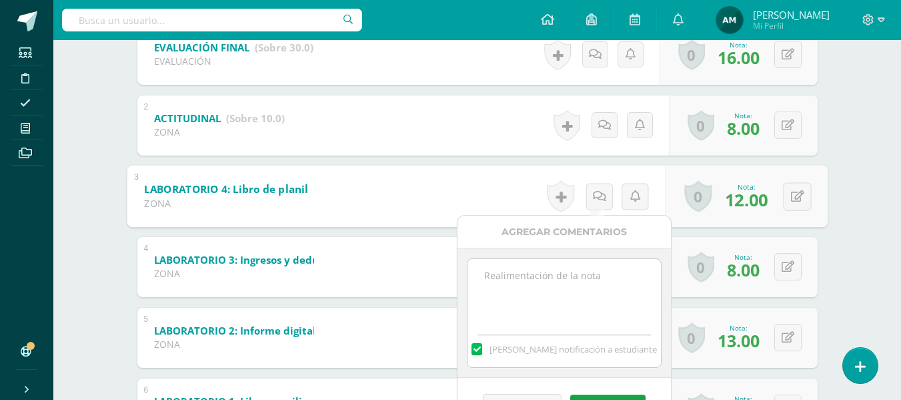
click at [510, 286] on textarea at bounding box center [564, 292] width 193 height 67
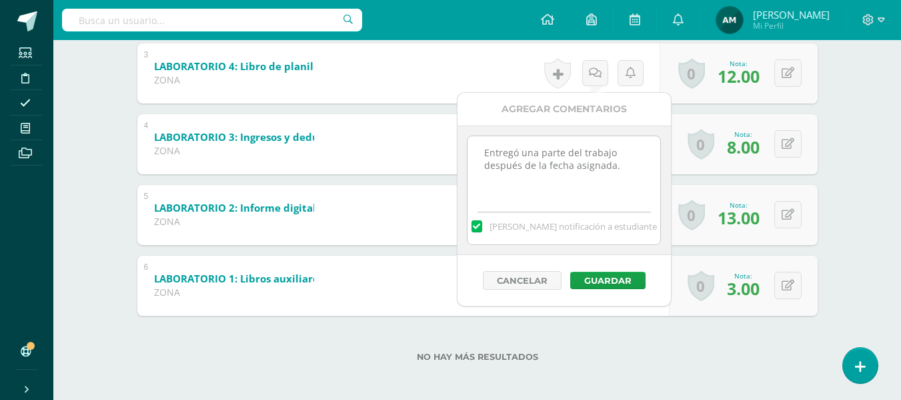
scroll to position [436, 0]
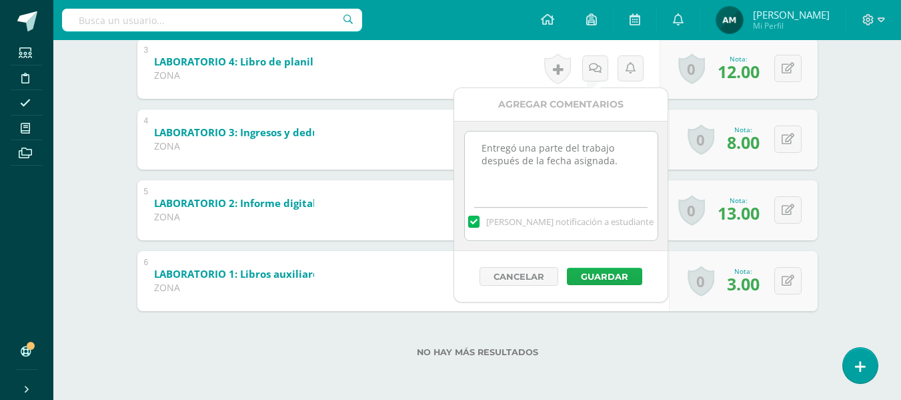
type textarea "Entregó una parte del trabajo después de la fecha asignada."
click at [623, 281] on button "Guardar" at bounding box center [604, 275] width 75 height 17
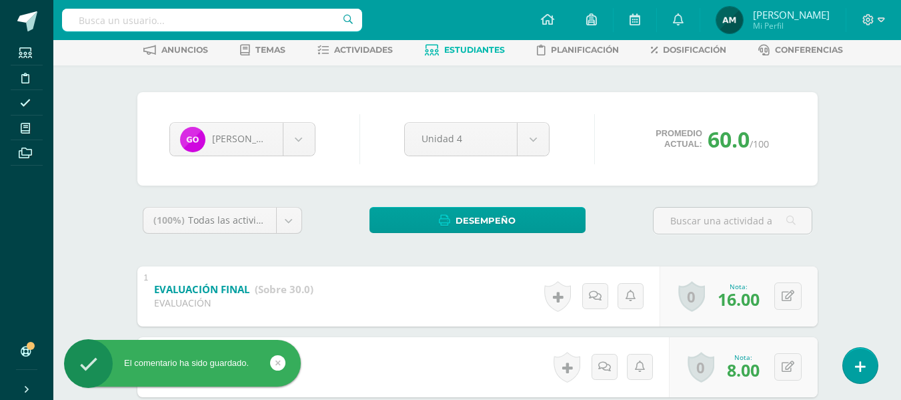
scroll to position [65, 0]
